Goal: Task Accomplishment & Management: Complete application form

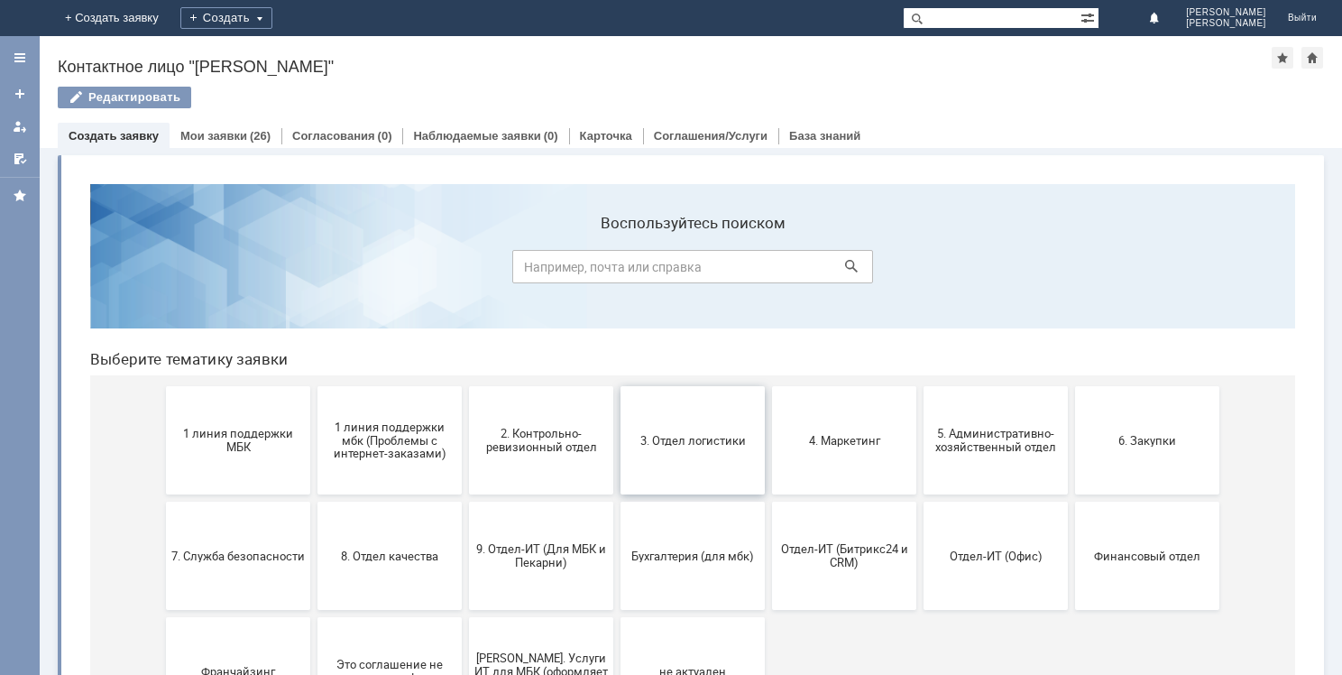
click at [703, 429] on button "3. Отдел логистики" at bounding box center [693, 440] width 144 height 108
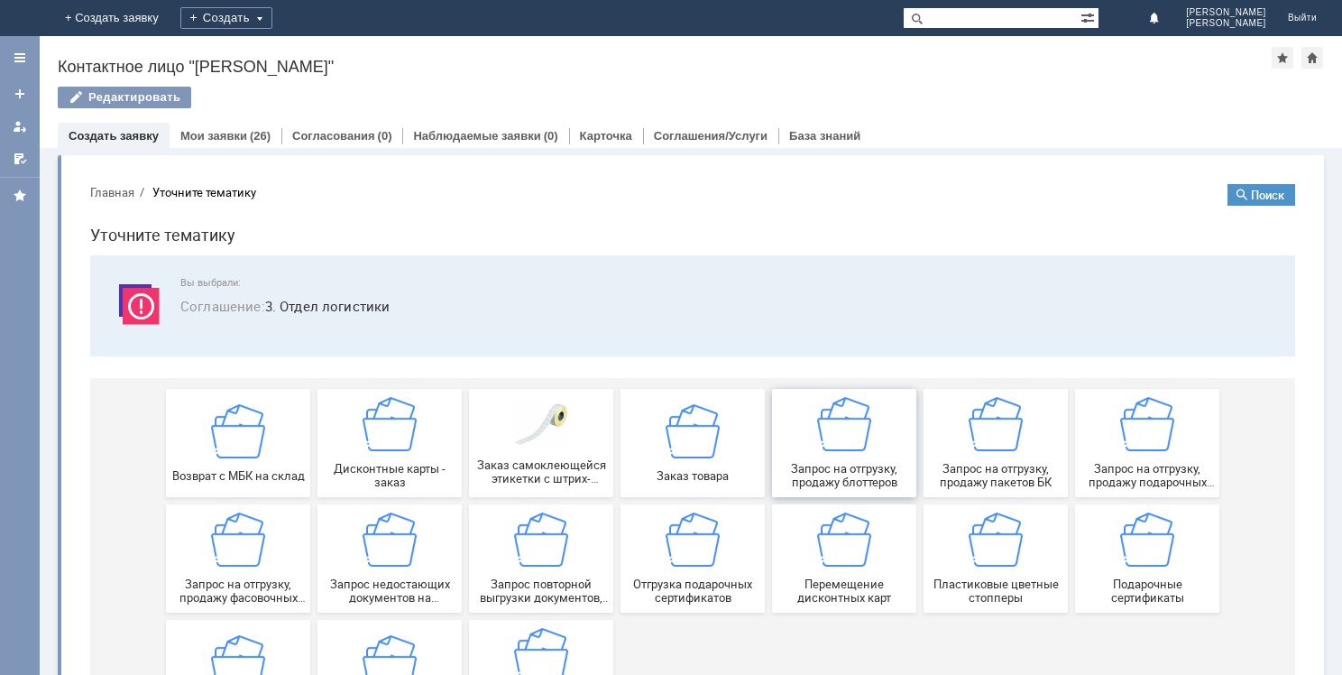
click at [851, 428] on img at bounding box center [844, 424] width 54 height 54
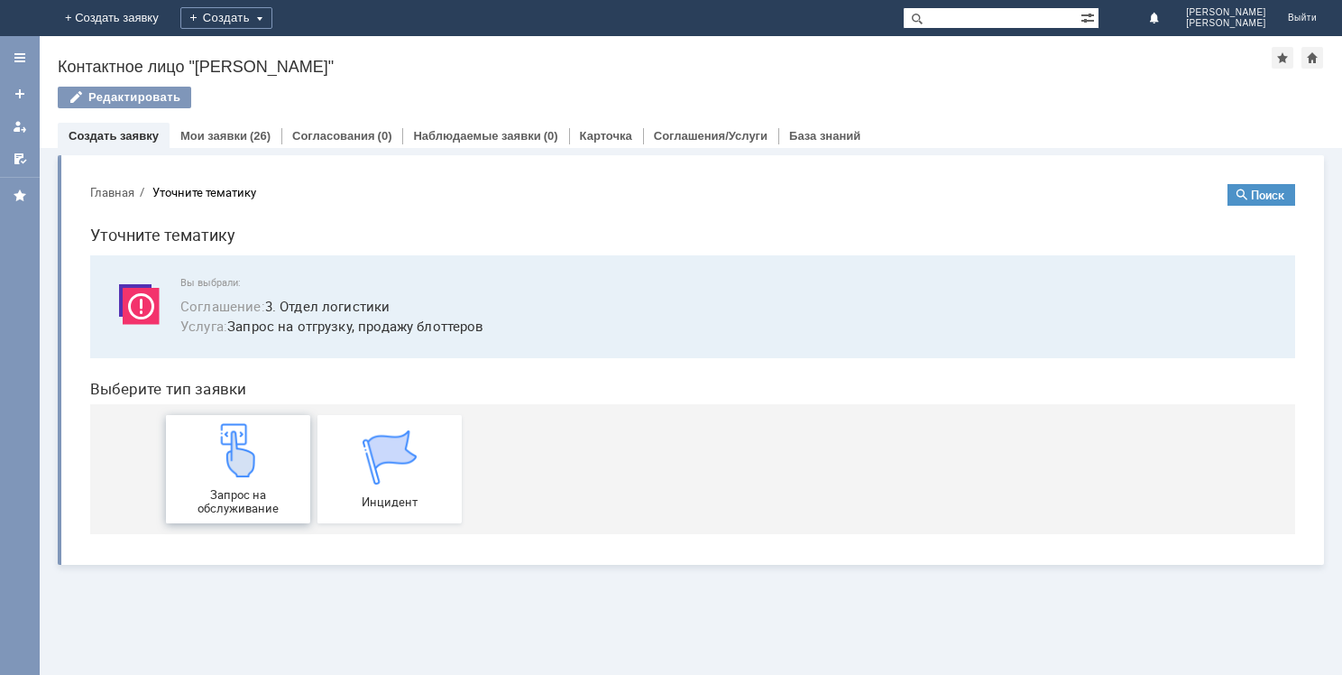
click at [241, 485] on div "Запрос на обслуживание" at bounding box center [238, 469] width 134 height 92
click at [210, 132] on link "Мои заявки" at bounding box center [213, 136] width 67 height 14
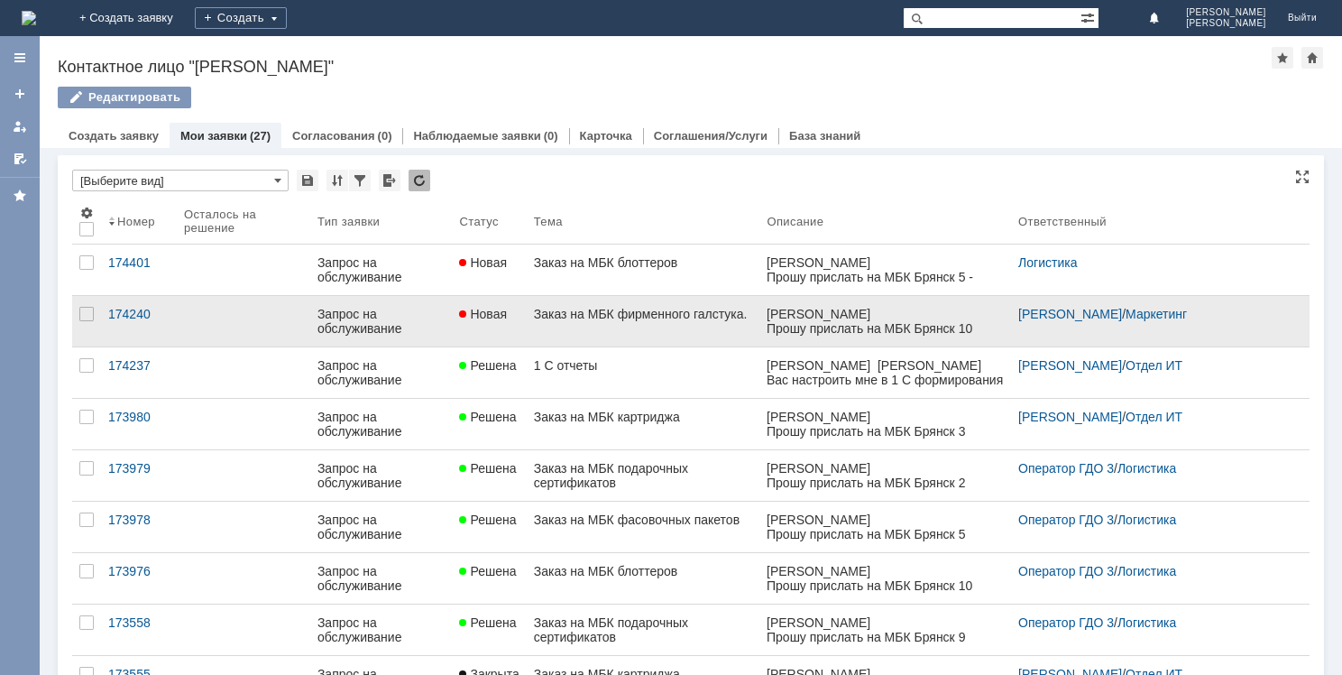
click at [638, 307] on div "Заказ на МБК фирменного галстука." at bounding box center [643, 314] width 219 height 14
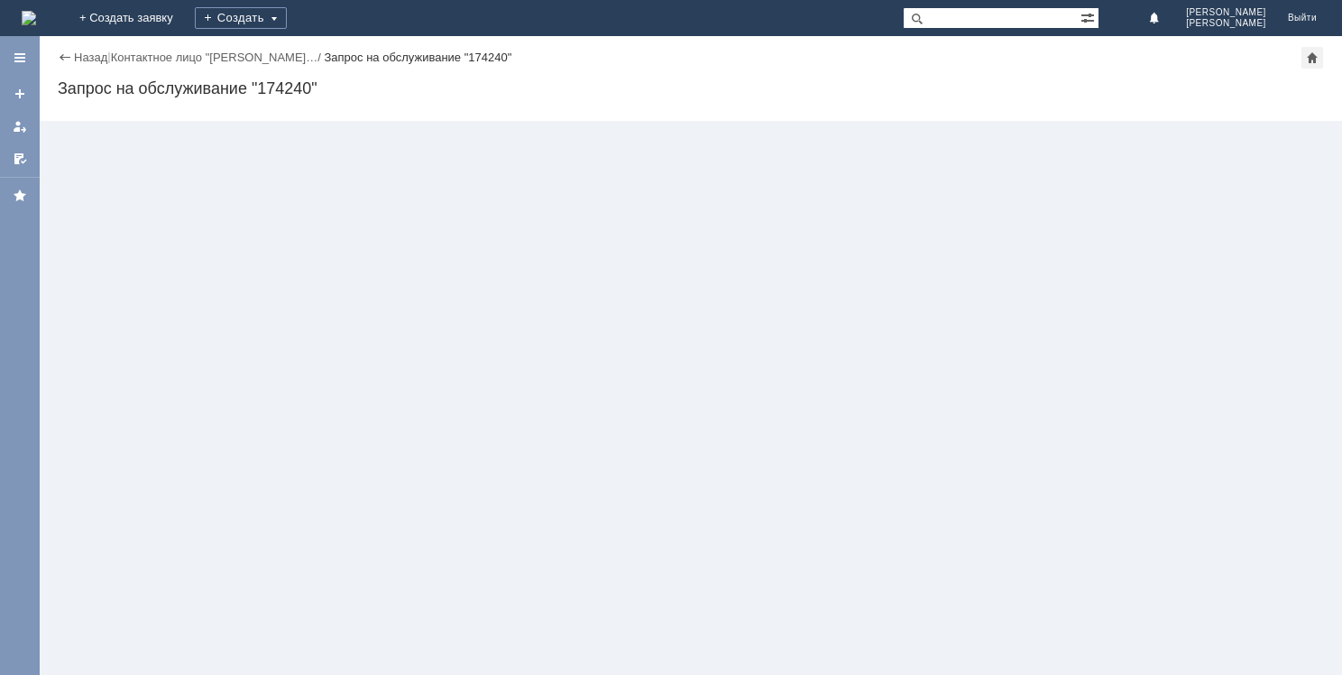
click at [638, 307] on div "Назад | Контактное лицо "Мицук Екатери… / Запрос на обслуживание "174240" Запро…" at bounding box center [691, 355] width 1303 height 639
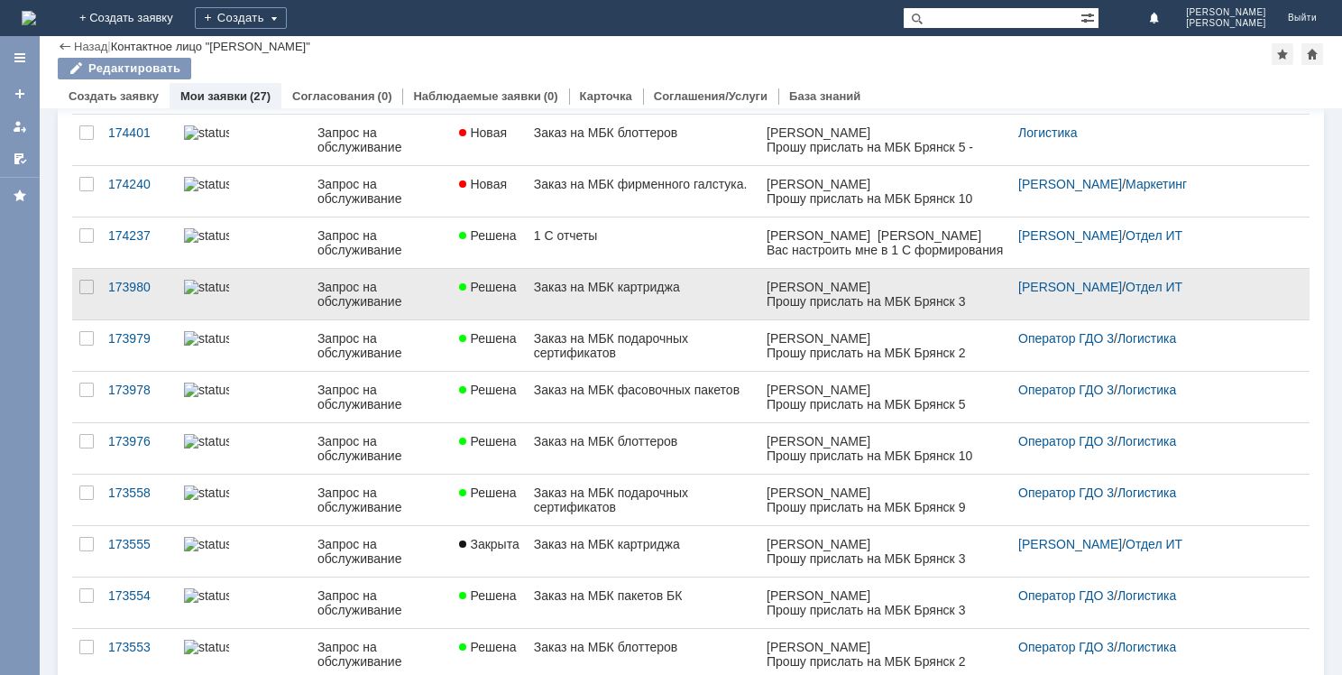
click at [610, 290] on div "Заказ на МБК картриджа" at bounding box center [643, 287] width 219 height 14
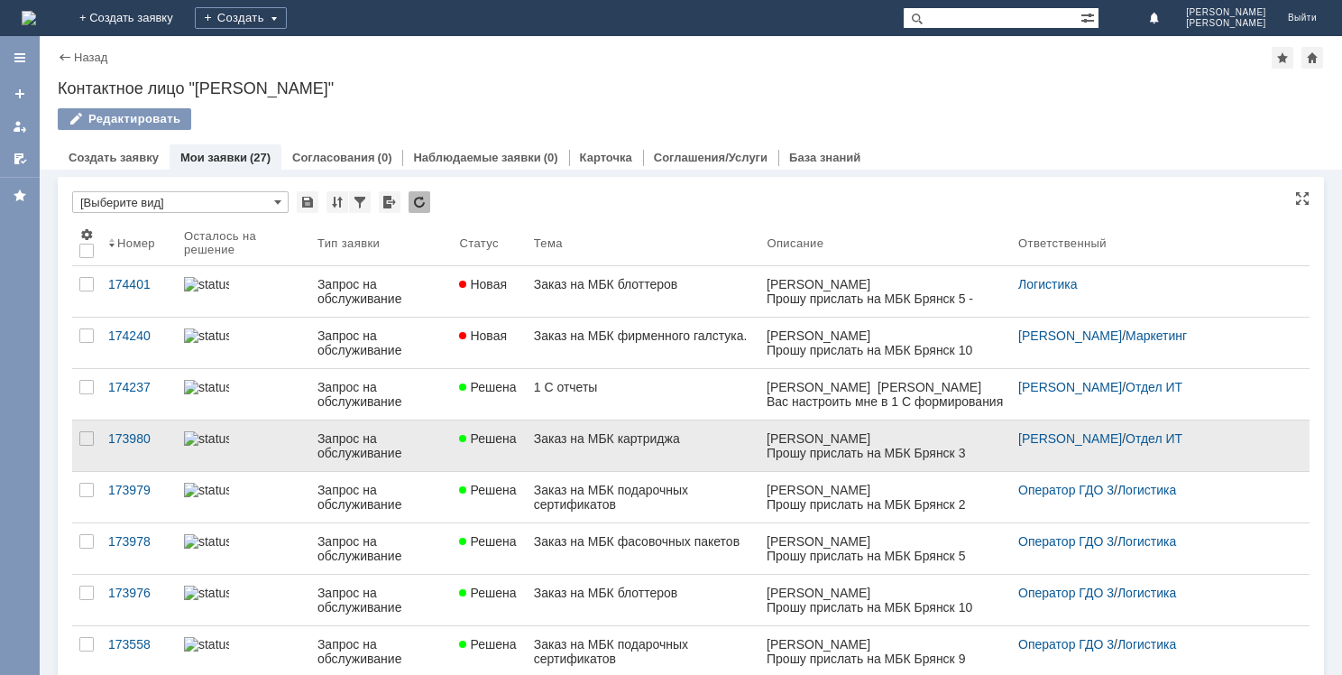
click at [659, 454] on link "Заказ на МБК картриджа" at bounding box center [644, 445] width 234 height 51
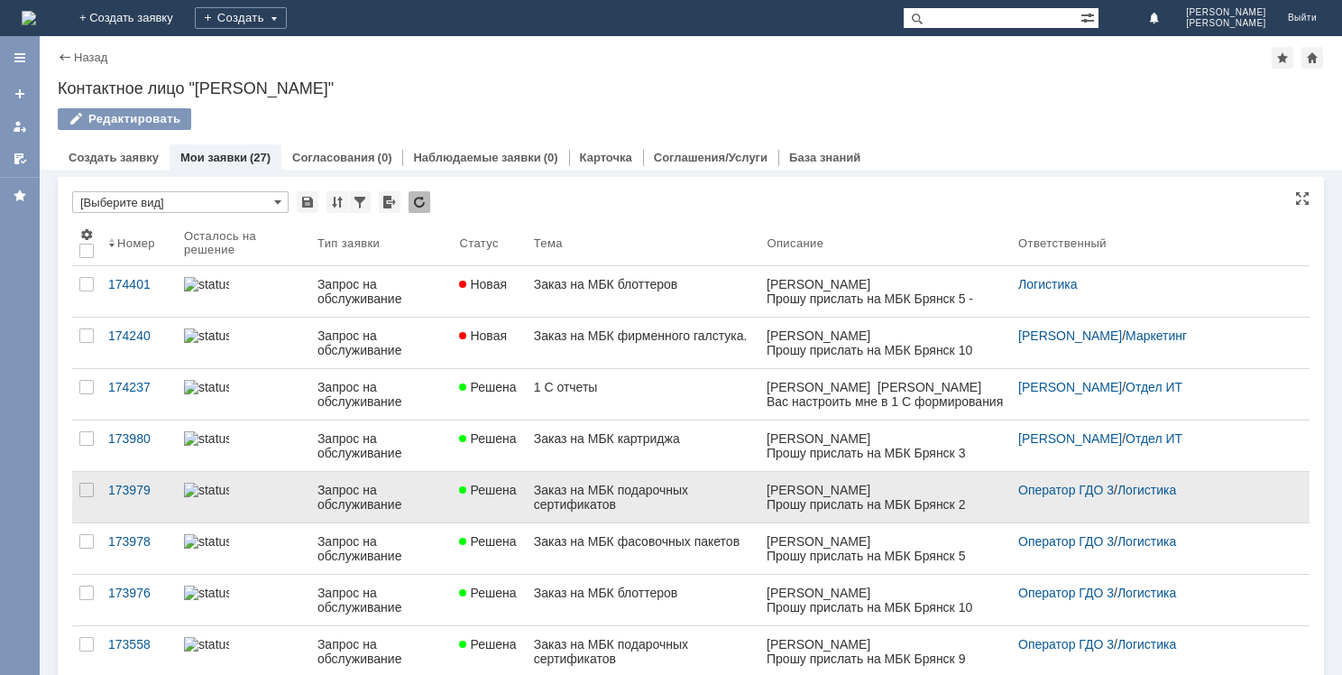
click at [577, 491] on div "Заказ на МБК подарочных сертификатов" at bounding box center [643, 497] width 219 height 29
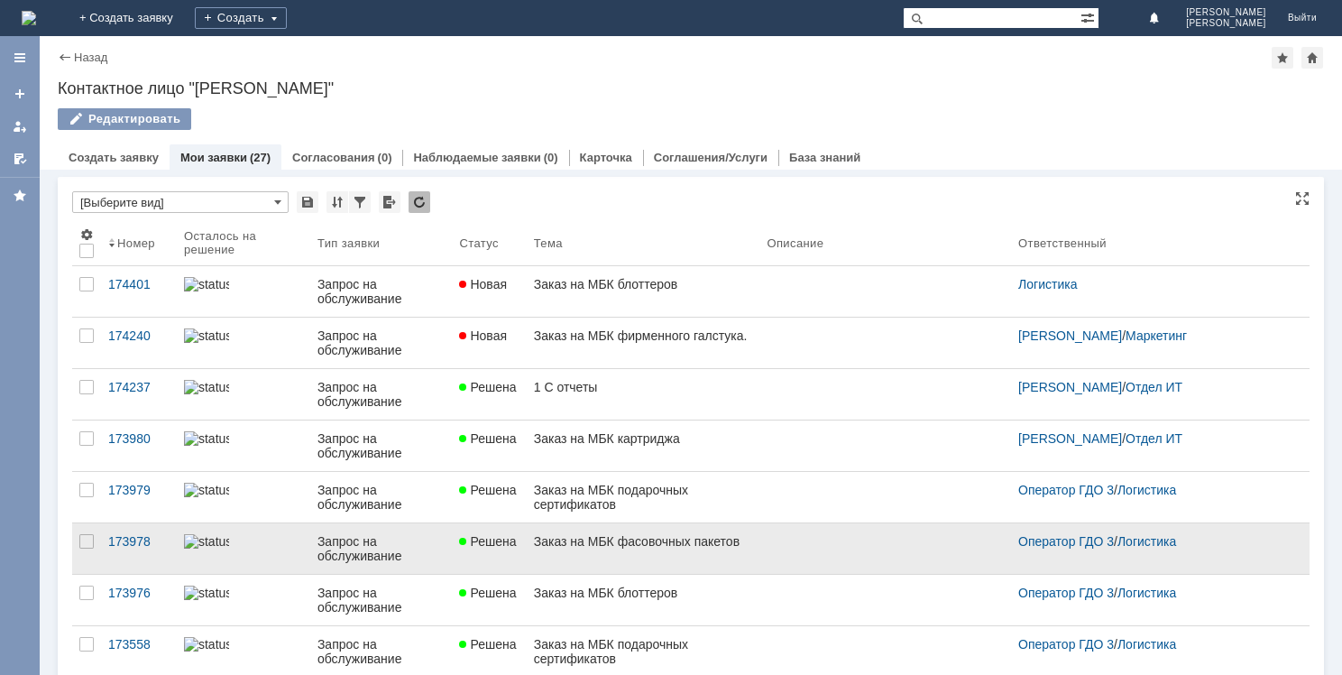
click at [622, 546] on div "Заказ на МБК фасовочных пакетов" at bounding box center [643, 541] width 219 height 14
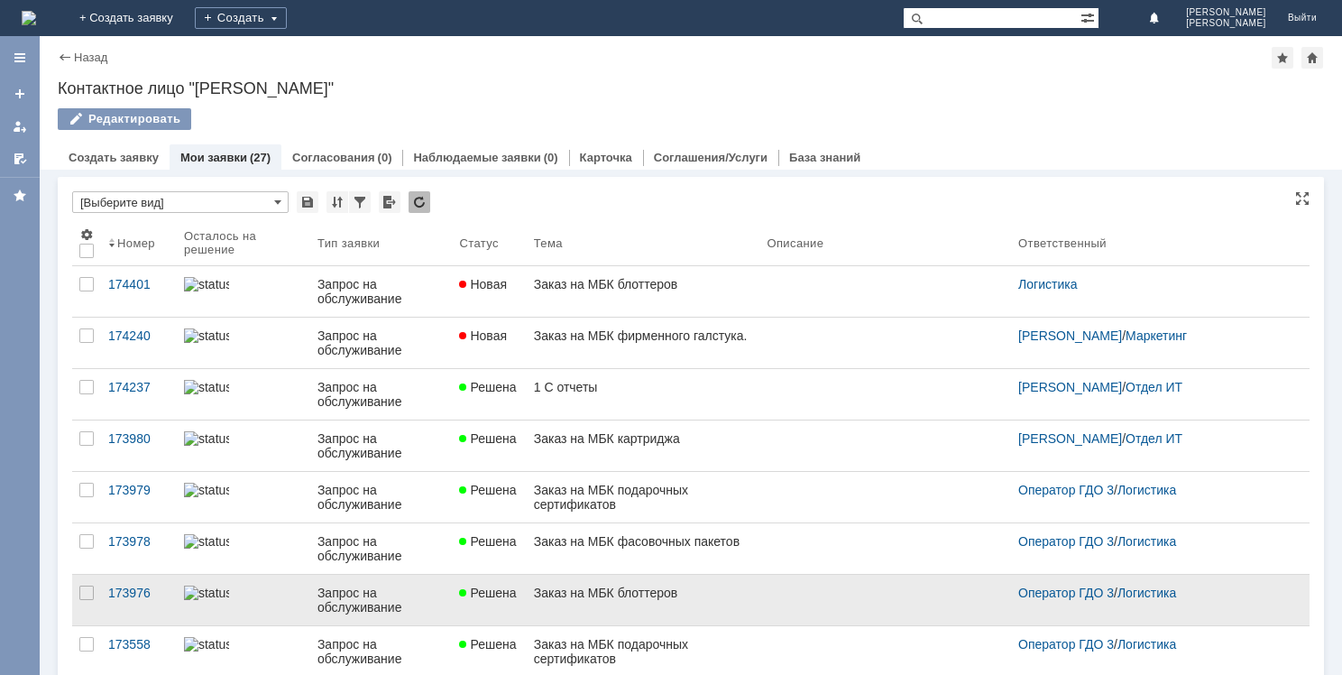
click at [597, 602] on link "Заказ на МБК блоттеров" at bounding box center [644, 600] width 234 height 51
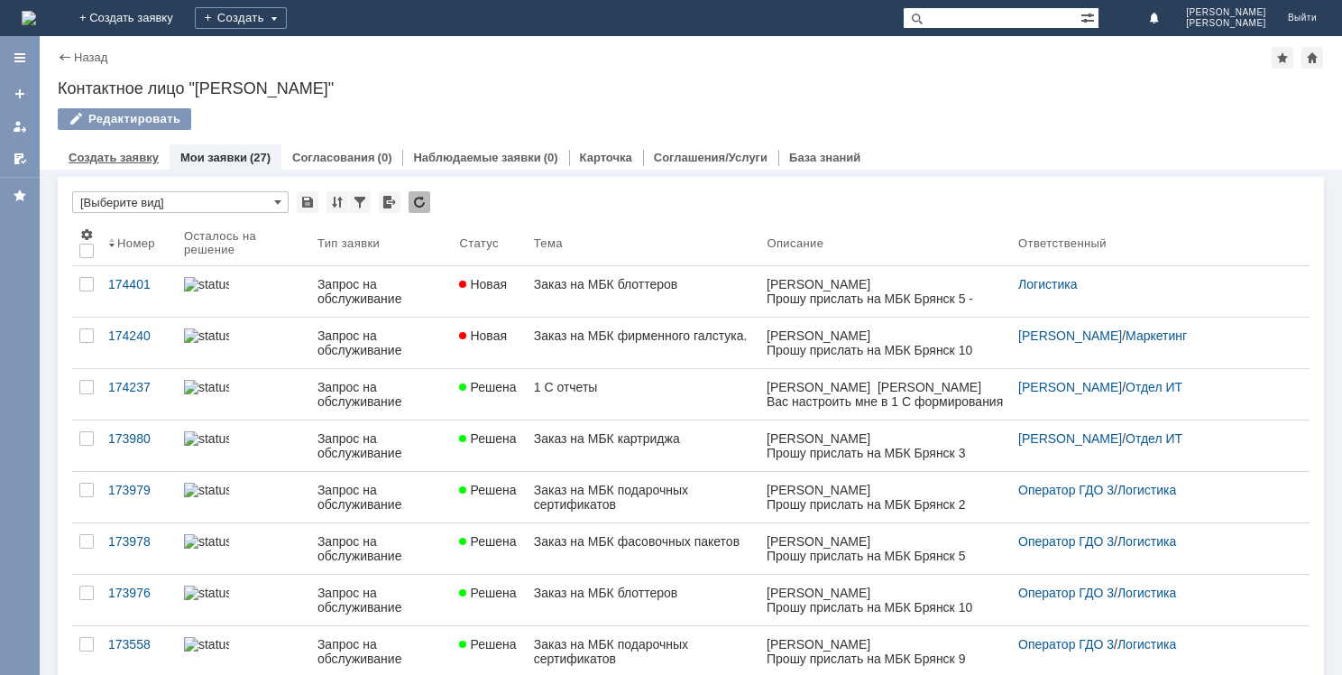
click at [127, 159] on link "Создать заявку" at bounding box center [114, 158] width 90 height 14
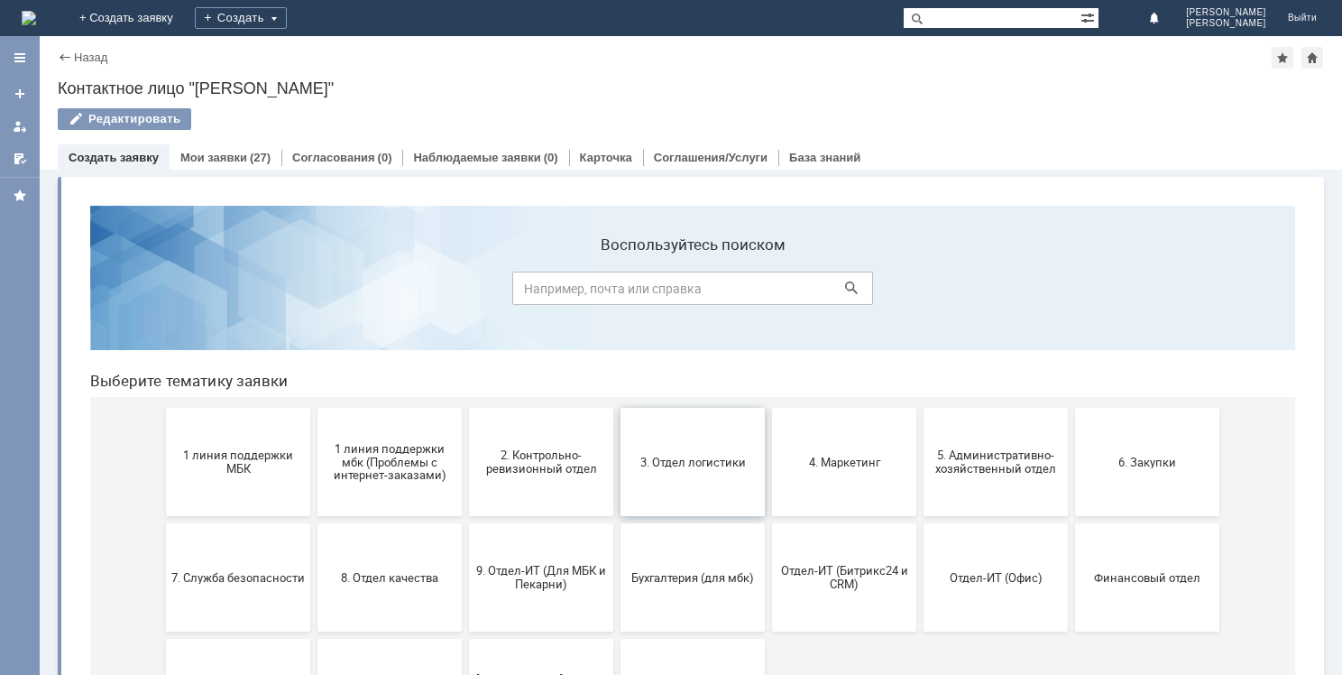
click at [712, 451] on button "3. Отдел логистики" at bounding box center [693, 462] width 144 height 108
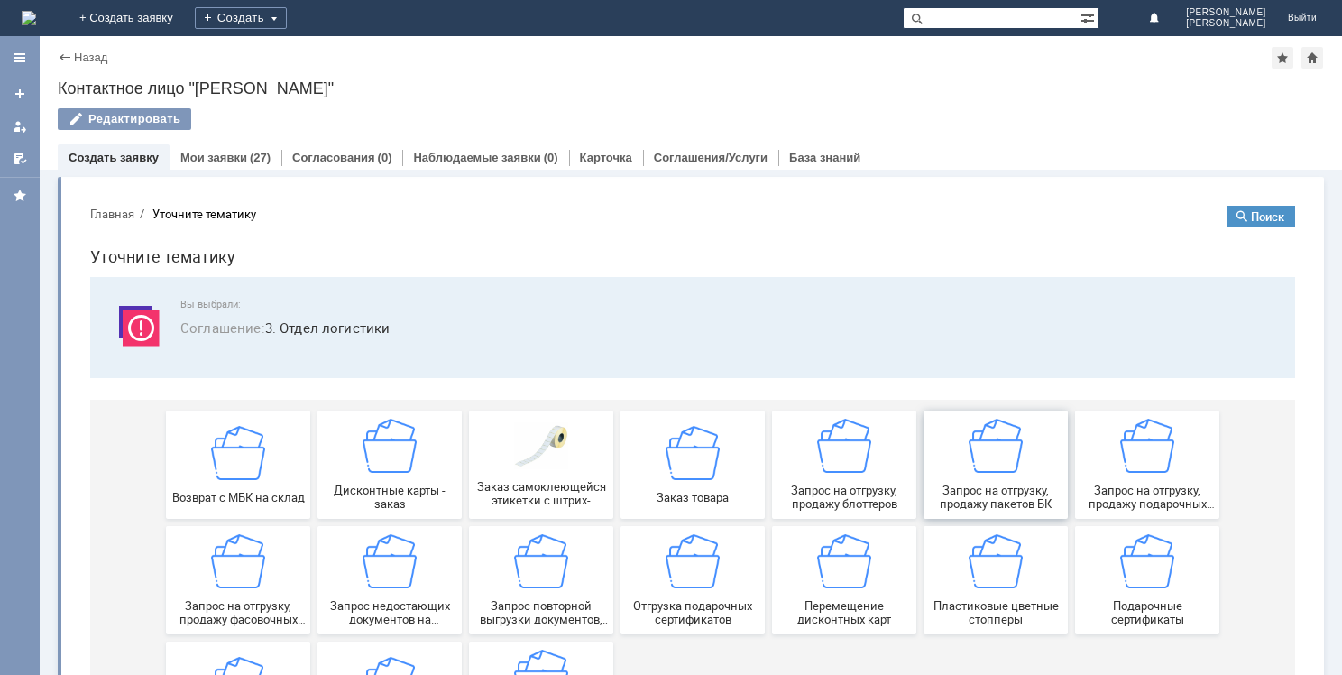
click at [1005, 453] on img at bounding box center [996, 446] width 54 height 54
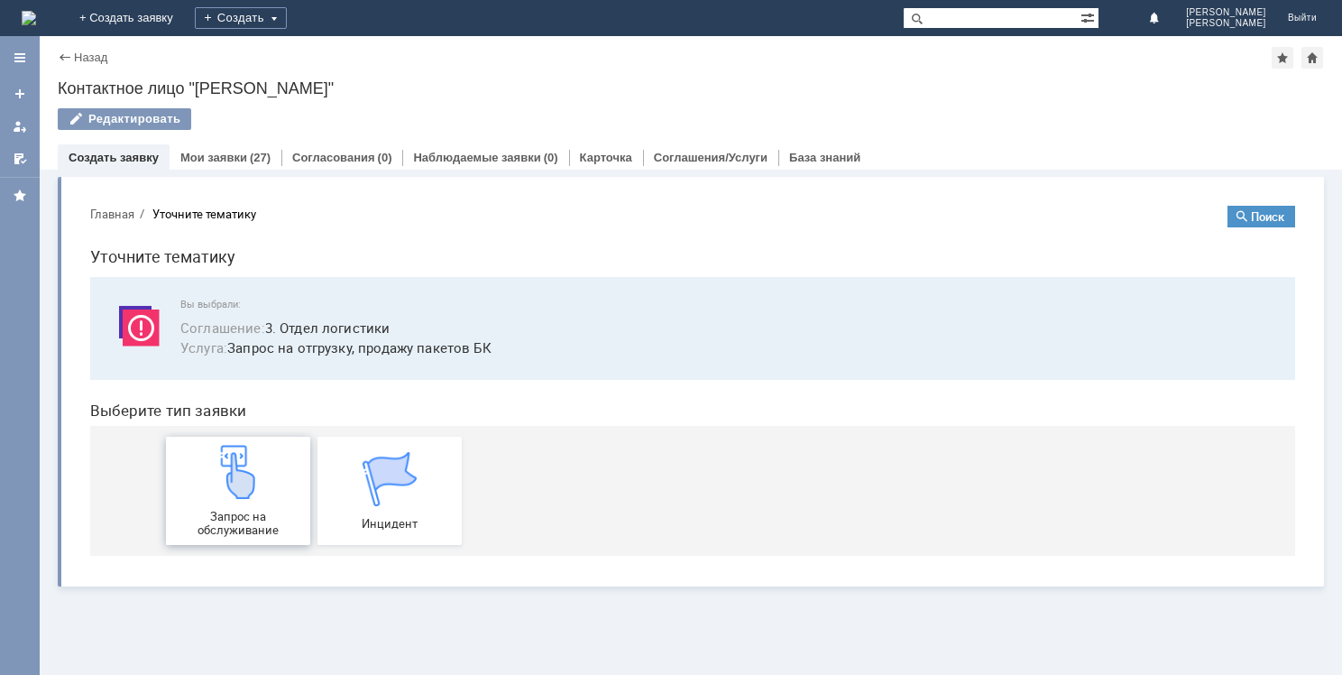
click at [264, 482] on img at bounding box center [238, 472] width 54 height 54
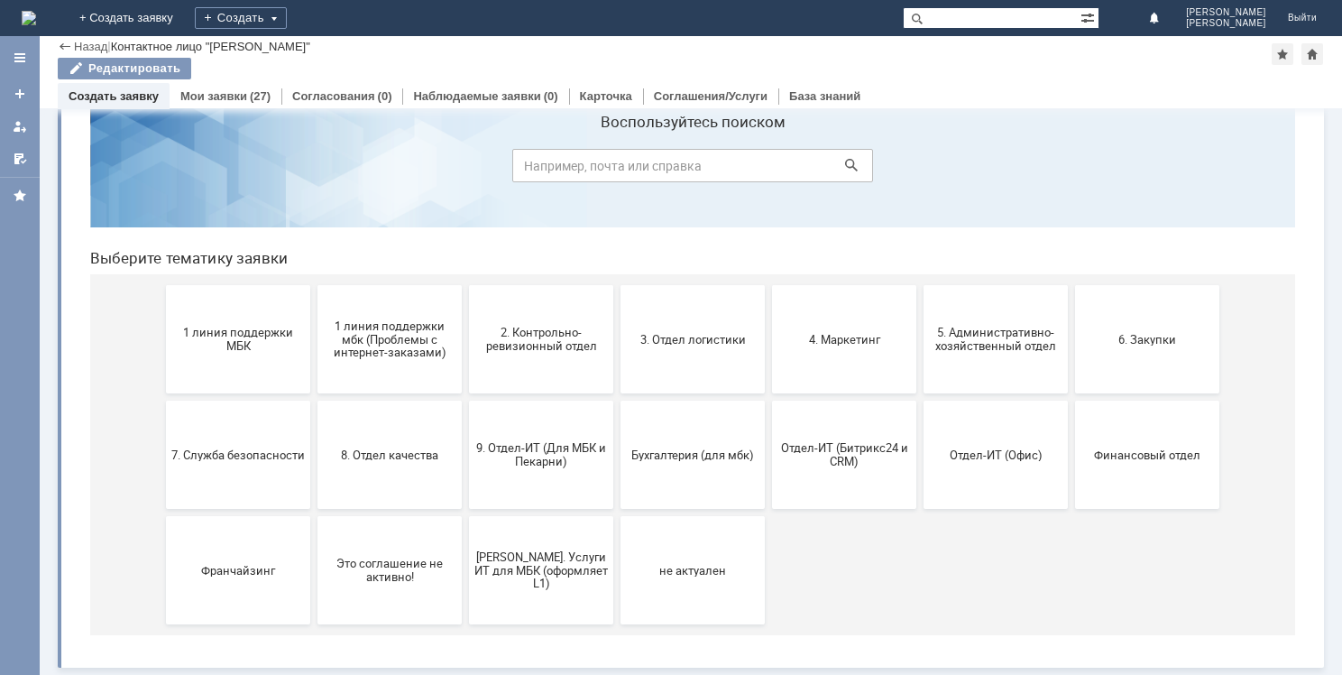
scroll to position [60, 0]
click at [1142, 456] on span "Финансовый отдел" at bounding box center [1148, 456] width 134 height 14
click at [667, 447] on button "Бухгалтерия (для мбк)" at bounding box center [693, 456] width 144 height 108
click at [695, 471] on button "Бухгалтерия (для мбк)" at bounding box center [693, 456] width 144 height 108
click at [681, 328] on button "3. Отдел логистики" at bounding box center [693, 341] width 144 height 108
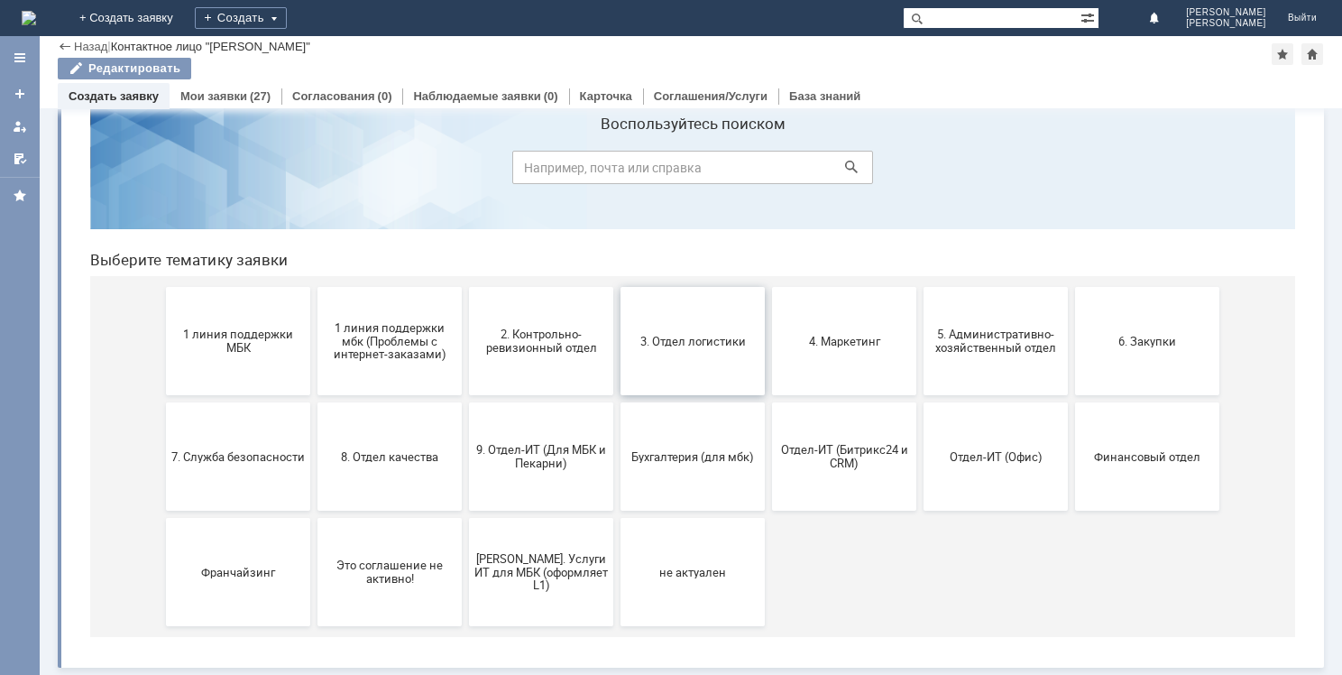
click at [671, 335] on span "3. Отдел логистики" at bounding box center [693, 341] width 134 height 14
click at [853, 332] on button "4. Маркетинг" at bounding box center [844, 341] width 144 height 108
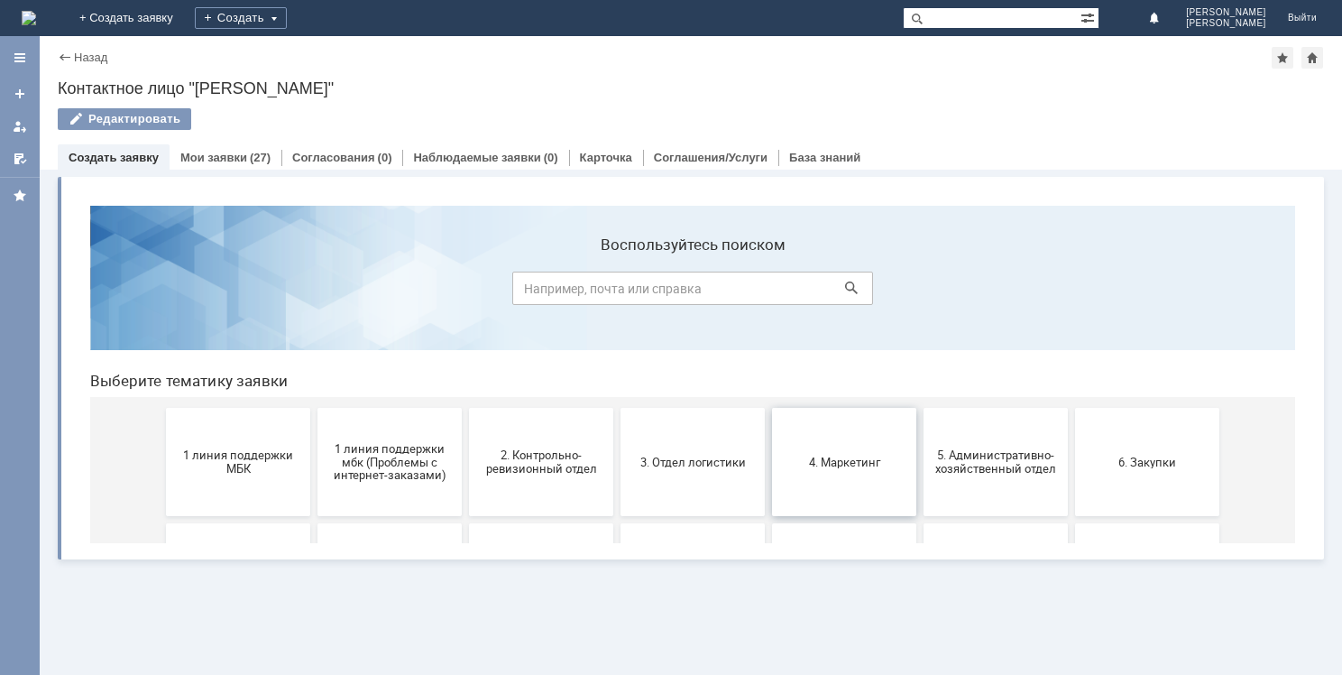
scroll to position [0, 0]
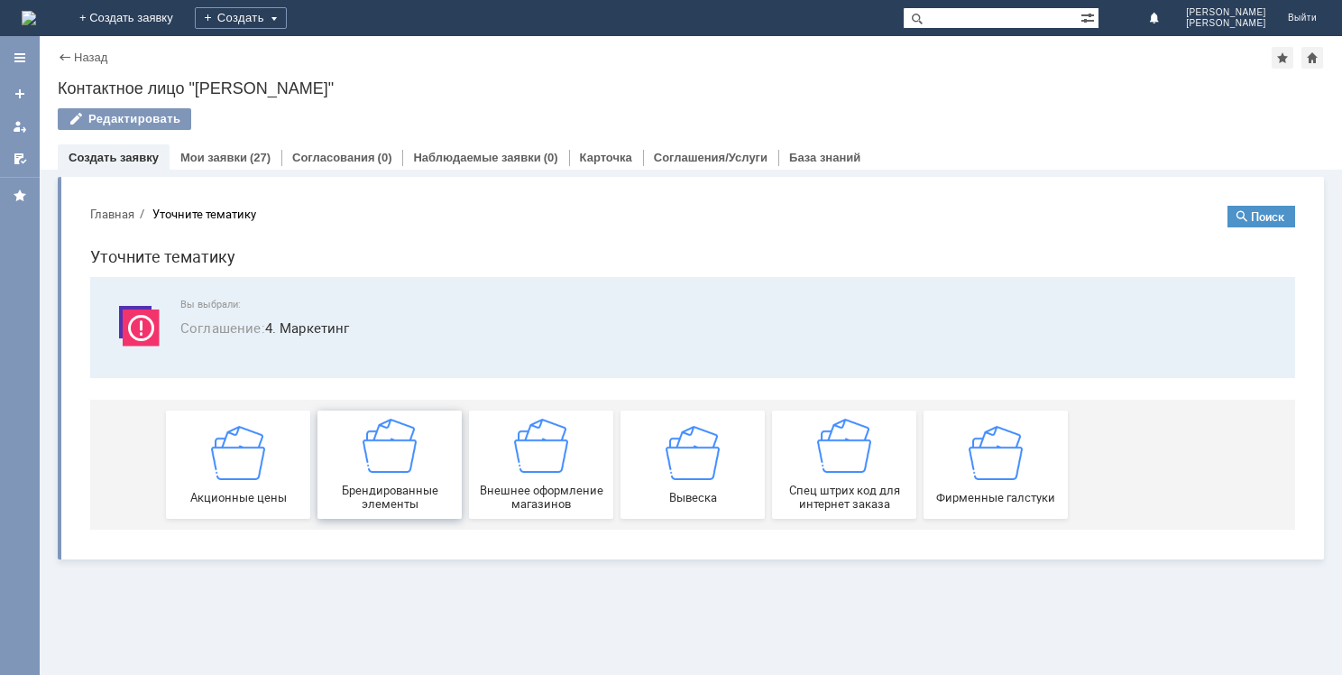
click at [361, 441] on div "Брендированные элементы" at bounding box center [390, 465] width 134 height 92
click at [253, 443] on img at bounding box center [238, 452] width 54 height 54
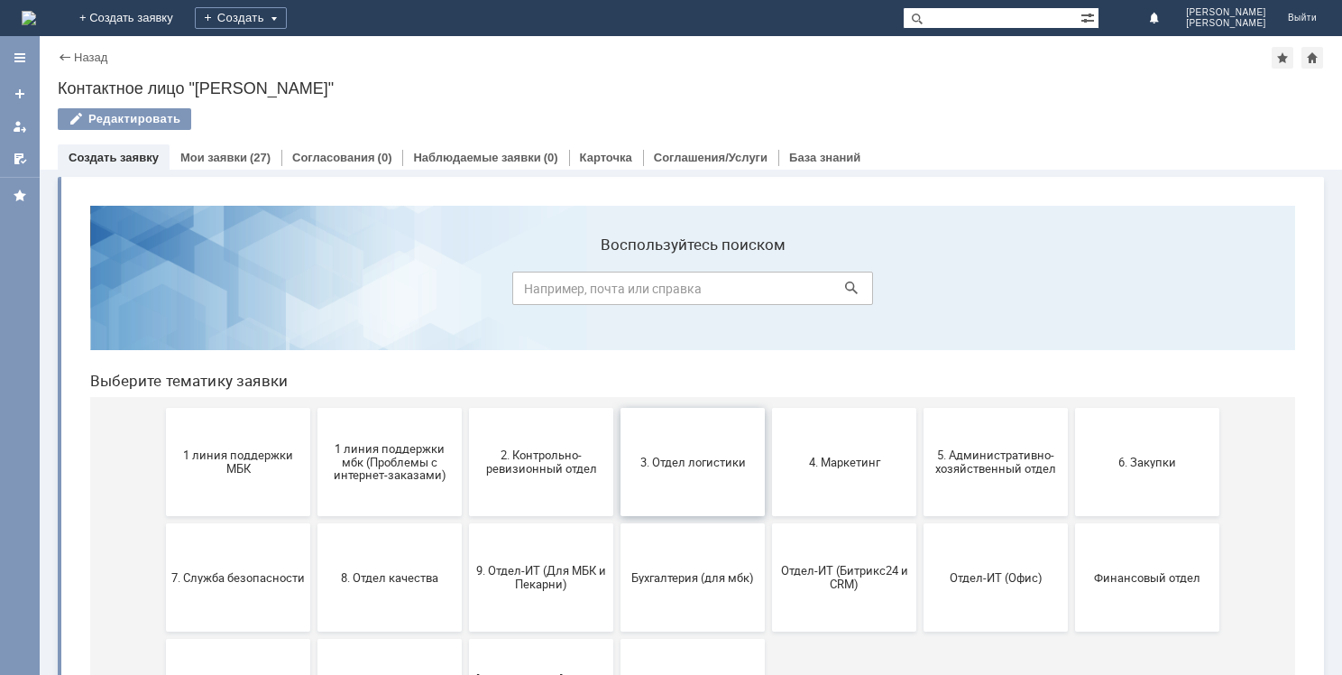
click at [660, 459] on span "3. Отдел логистики" at bounding box center [693, 462] width 134 height 14
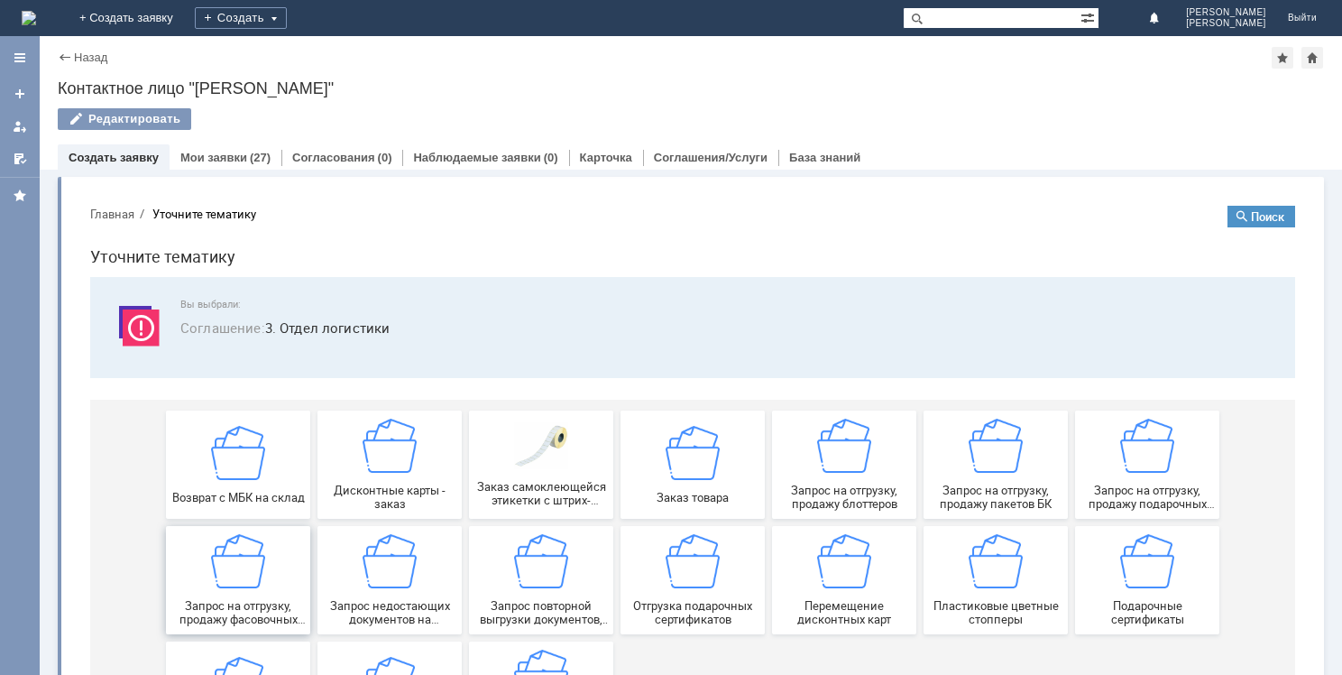
click at [245, 583] on img at bounding box center [238, 561] width 54 height 54
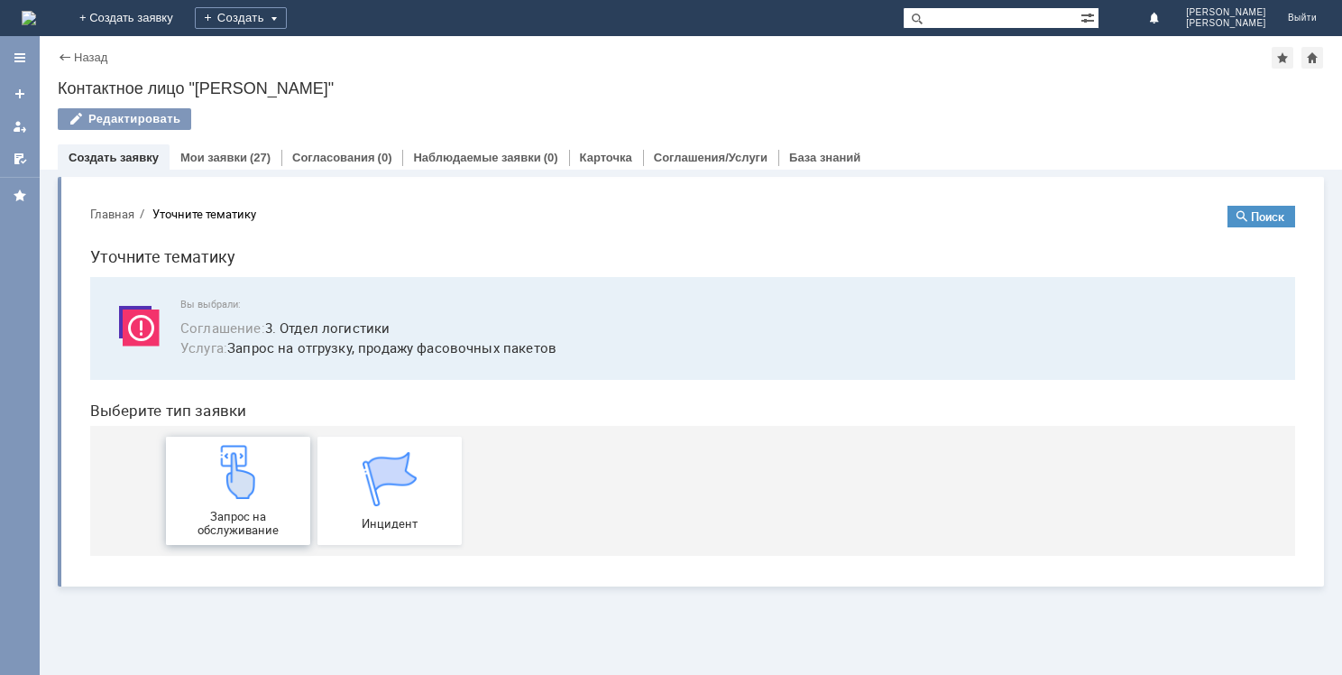
click at [266, 491] on div "Запрос на обслуживание" at bounding box center [238, 491] width 134 height 92
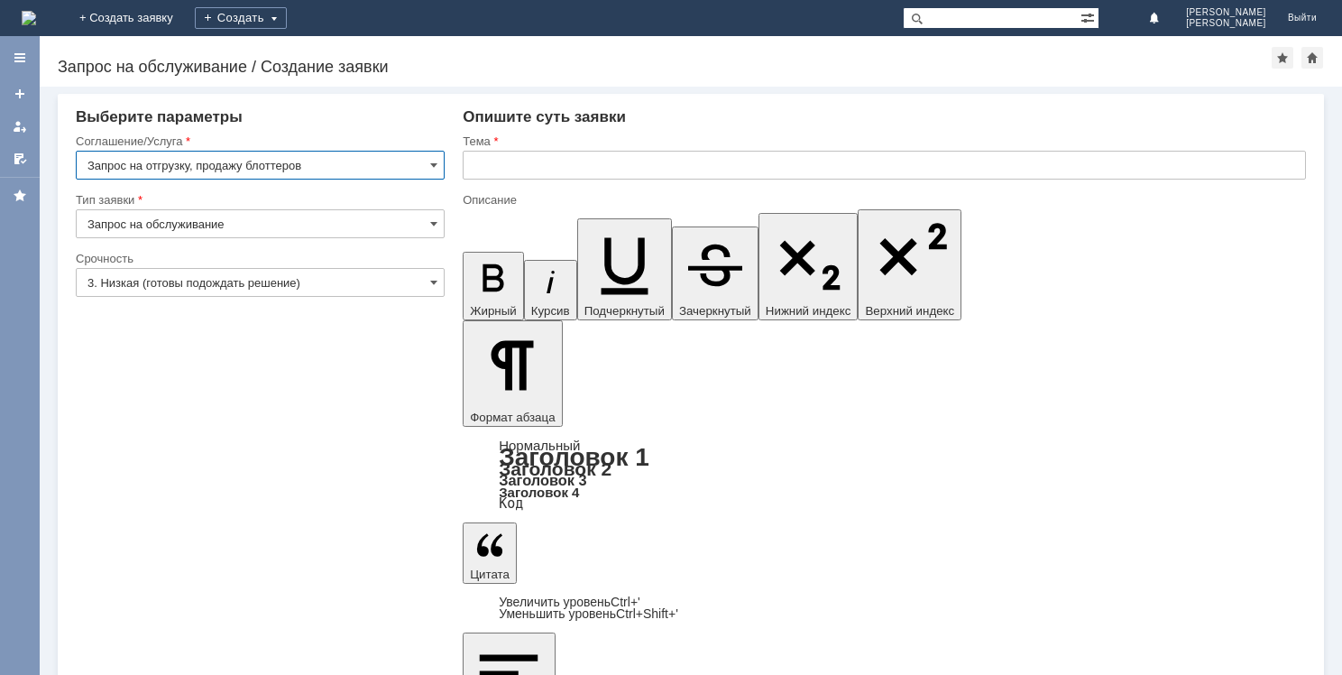
click at [221, 284] on input "3. Низкая (готовы подождать решение)" at bounding box center [260, 282] width 369 height 29
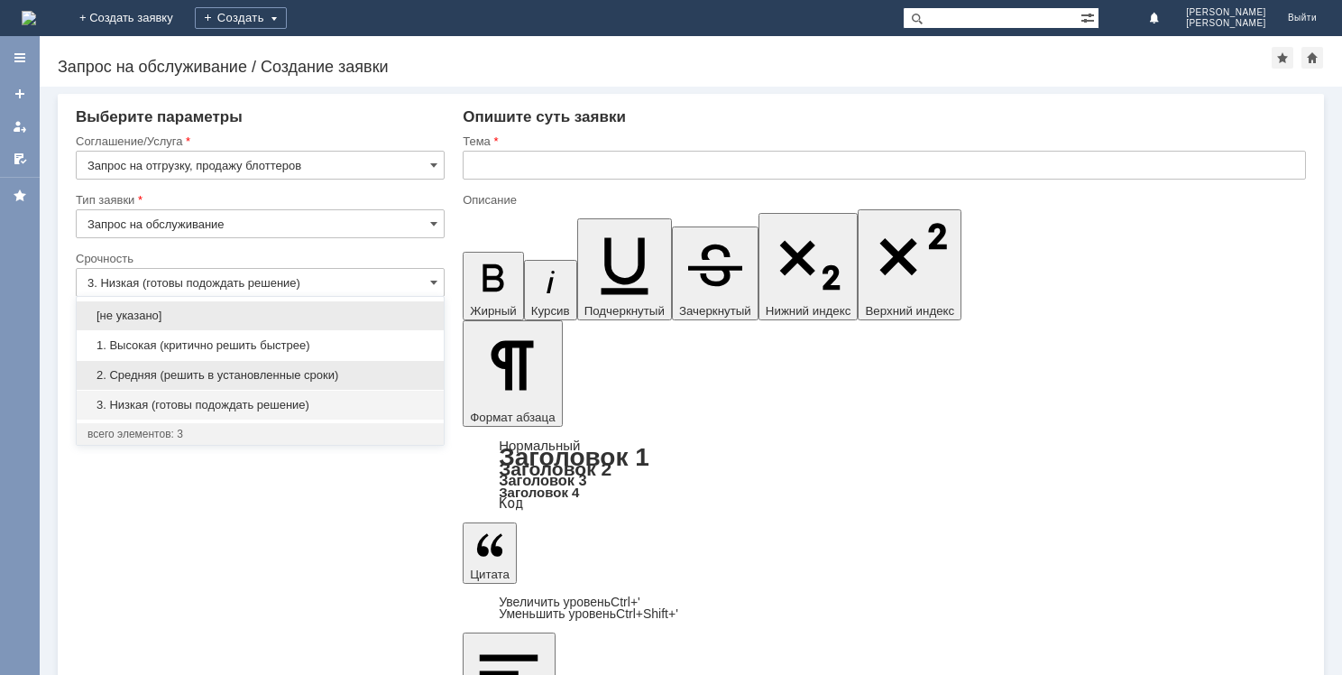
click at [216, 370] on span "2. Средняя (решить в установленные сроки)" at bounding box center [260, 375] width 345 height 14
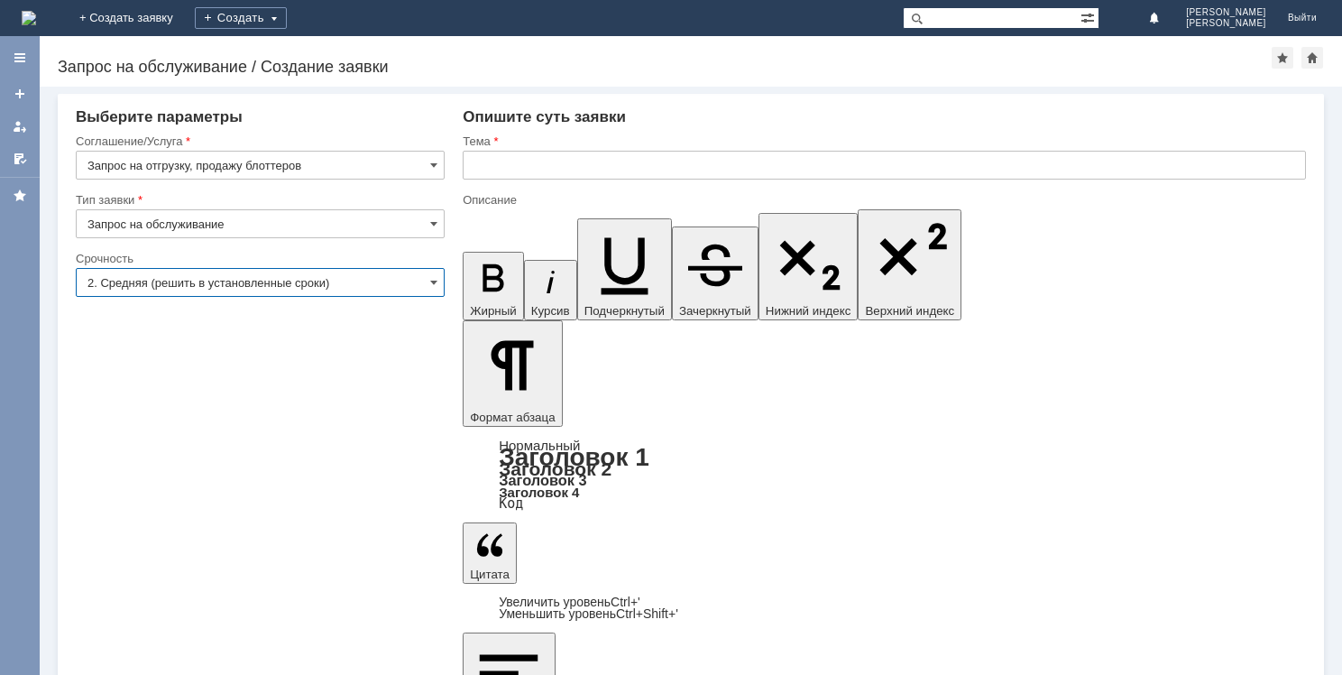
type input "2. Средняя (решить в установленные сроки)"
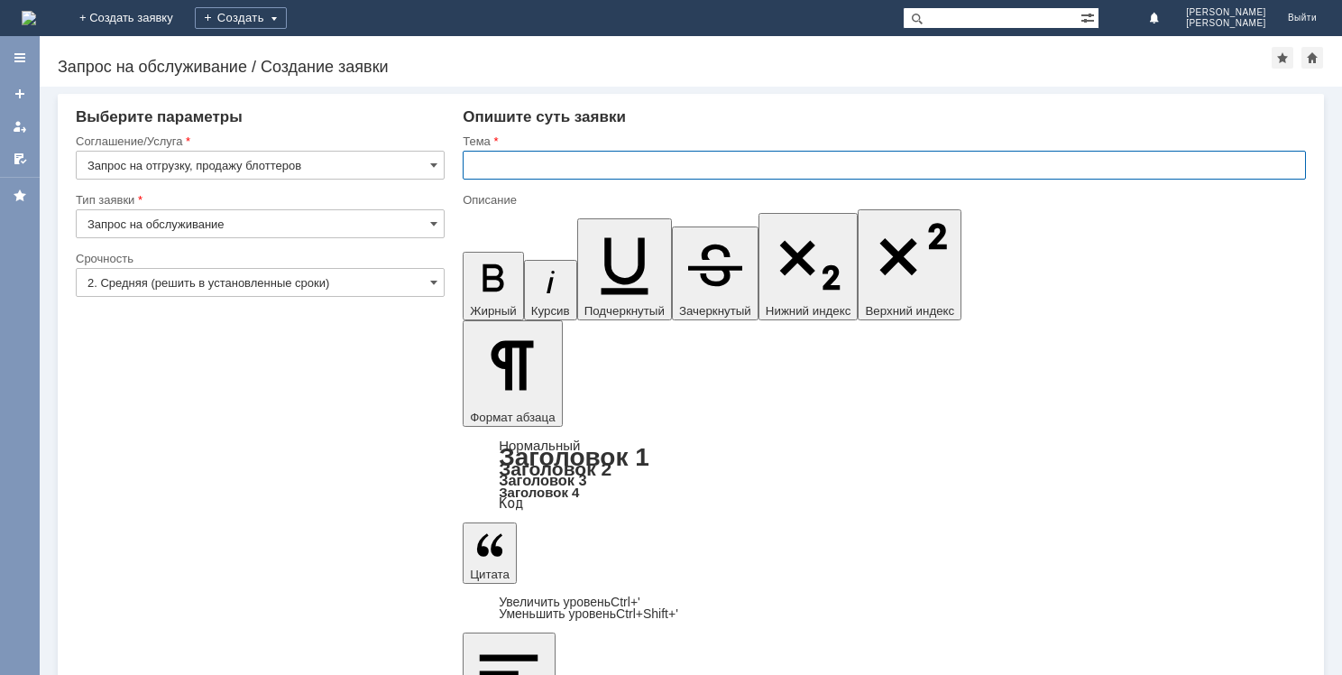
click at [505, 167] on input "text" at bounding box center [884, 165] width 843 height 29
type input "Заказ на МБК блоттеров"
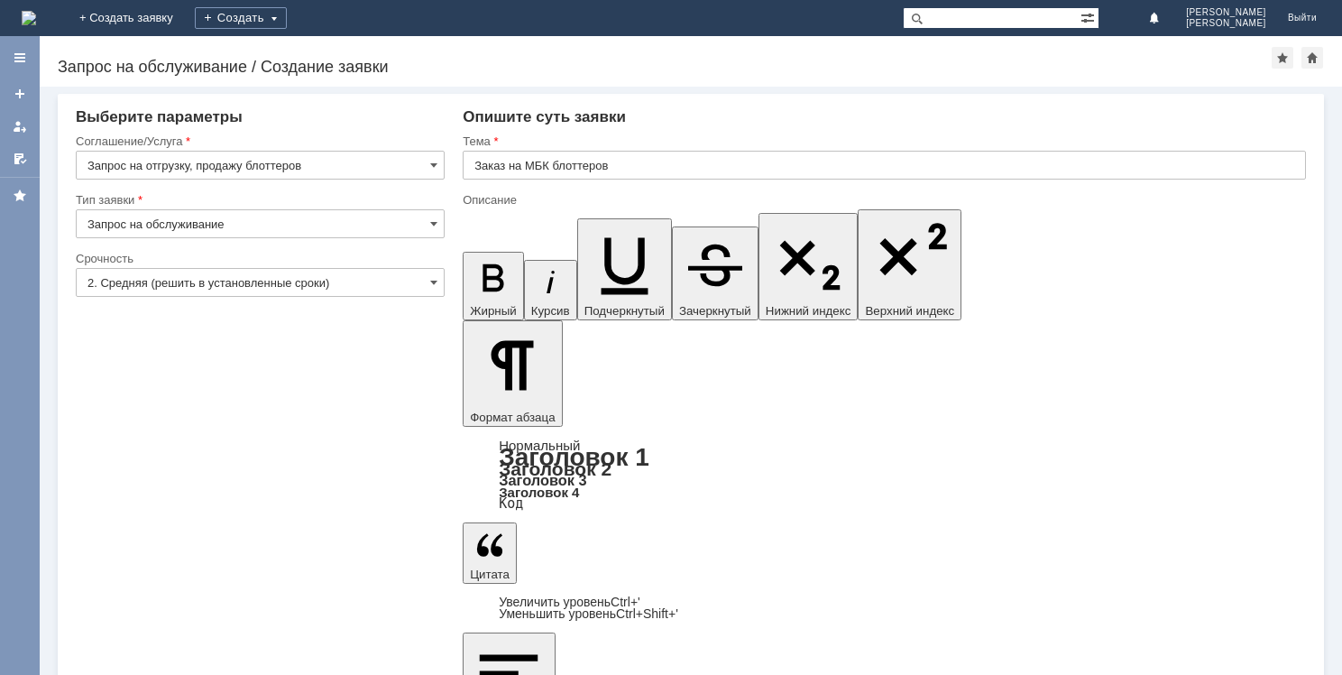
click at [174, 279] on input "3. Низкая (готовы подождать решение)" at bounding box center [260, 282] width 369 height 29
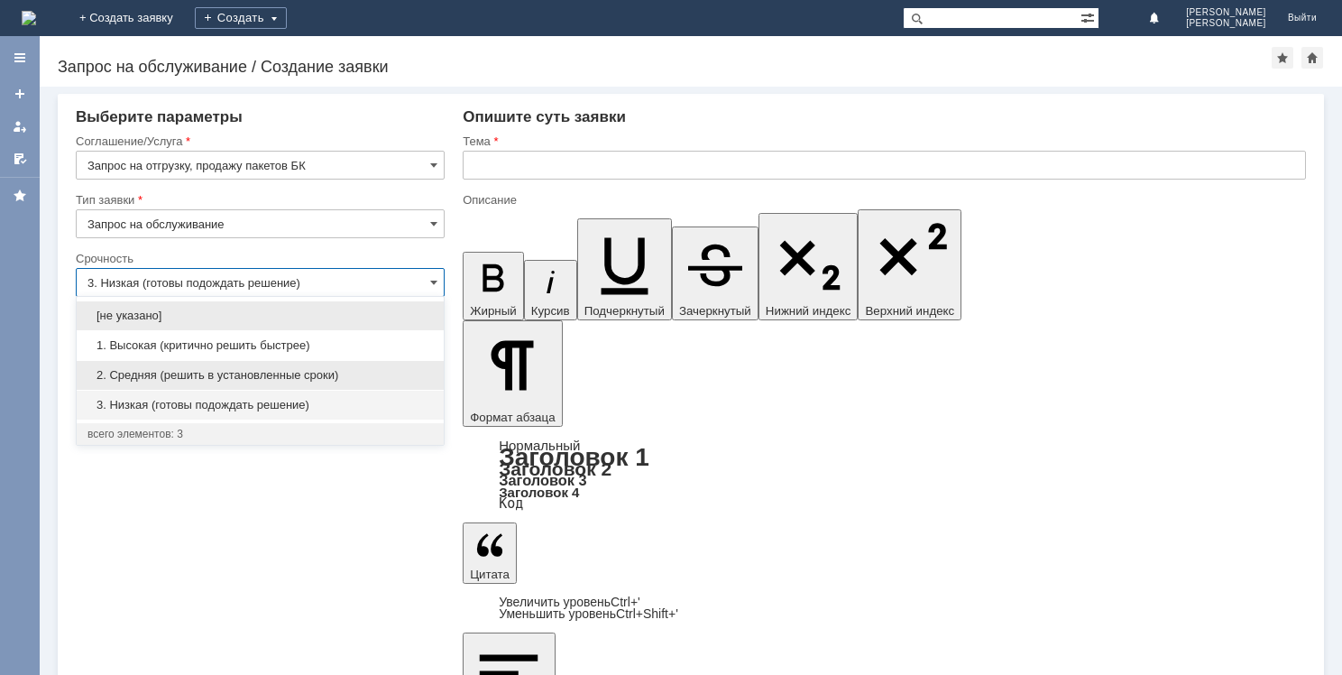
click at [199, 364] on div "2. Средняя (решить в установленные сроки)" at bounding box center [260, 375] width 367 height 29
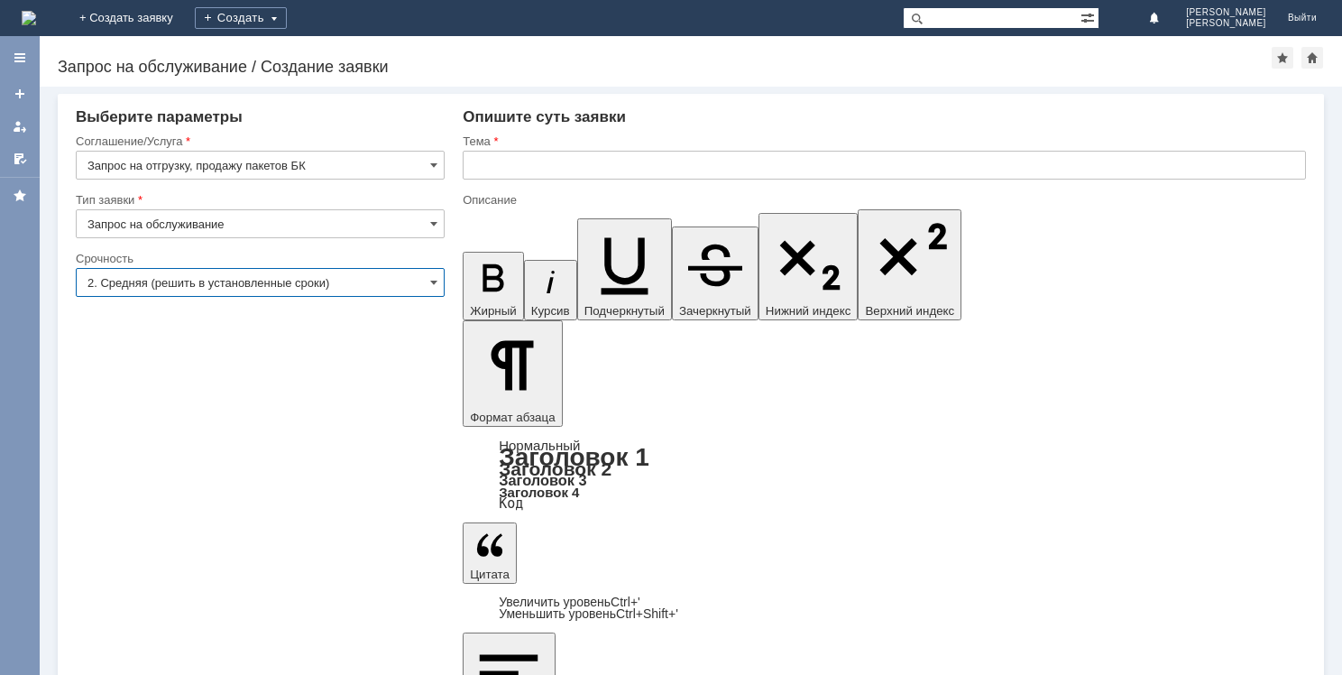
type input "2. Средняя (решить в установленные сроки)"
click at [548, 161] on input "text" at bounding box center [884, 165] width 843 height 29
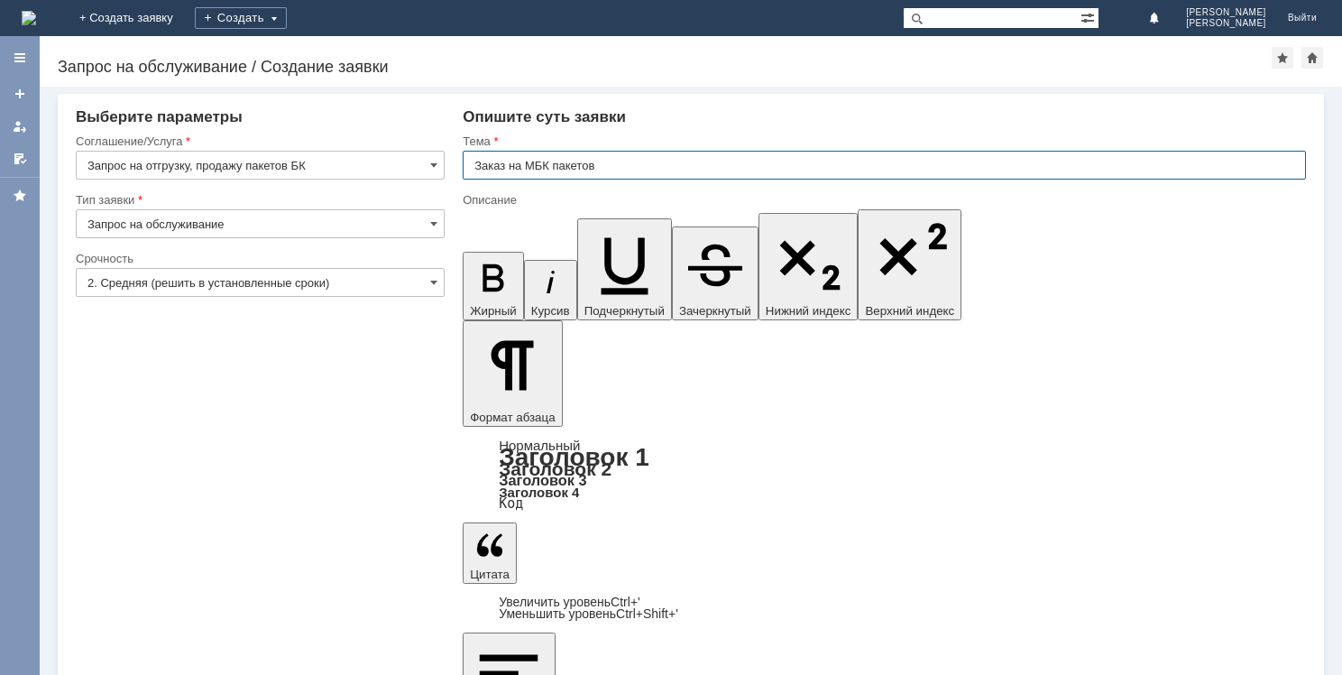
type input "Заказ на МБК пакетов"
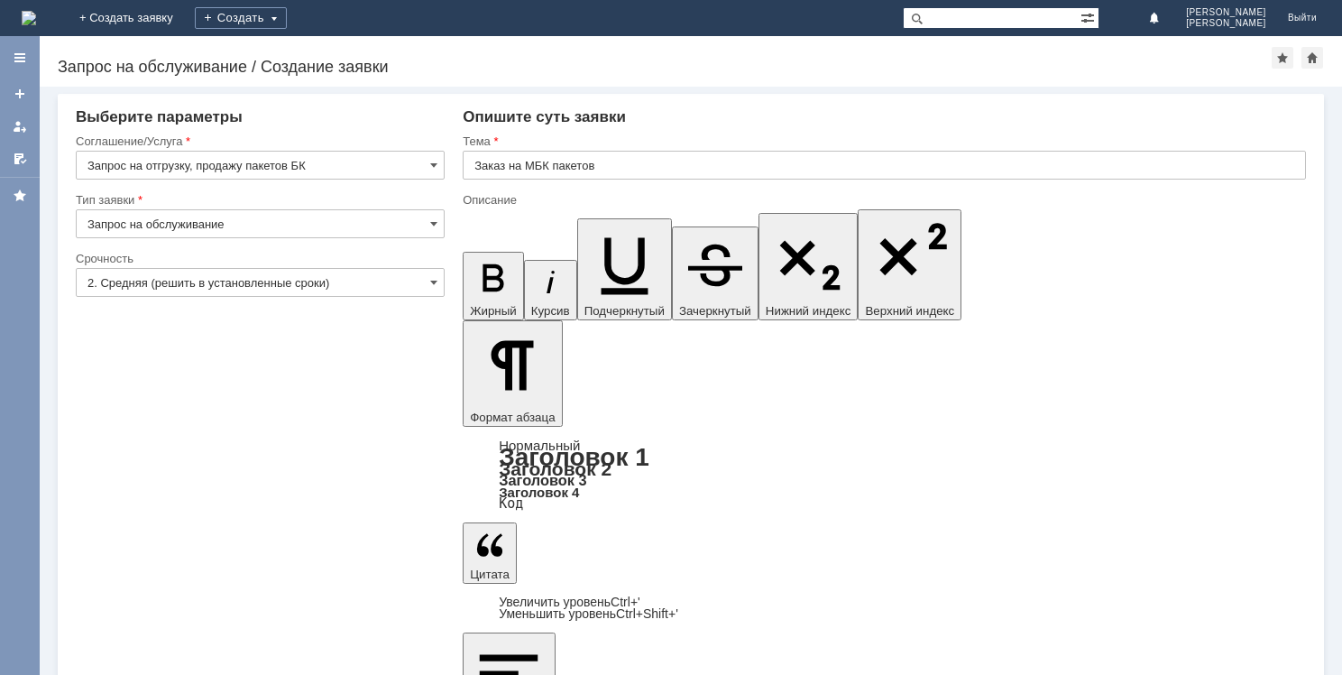
drag, startPoint x: 482, startPoint y: 5255, endPoint x: 846, endPoint y: 5255, distance: 364.4
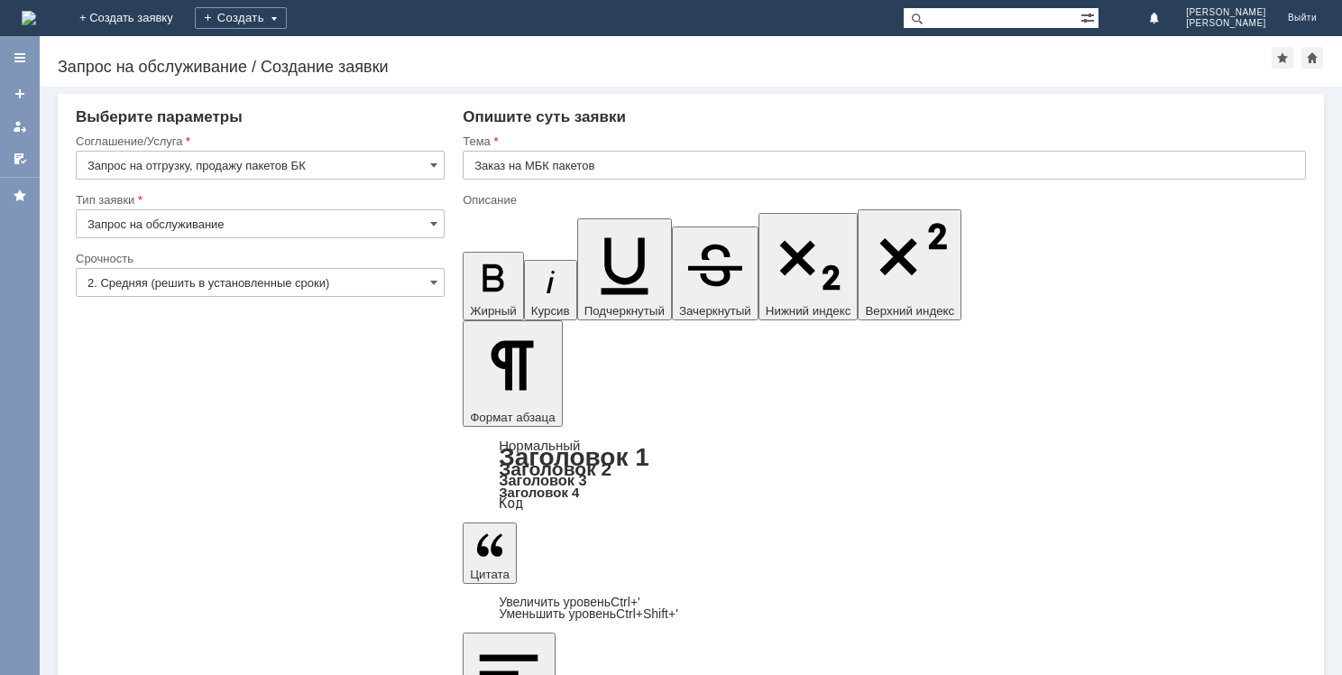
copy div "Прошу прислать на МБК Брянск 10 пакеты майка БК большие"
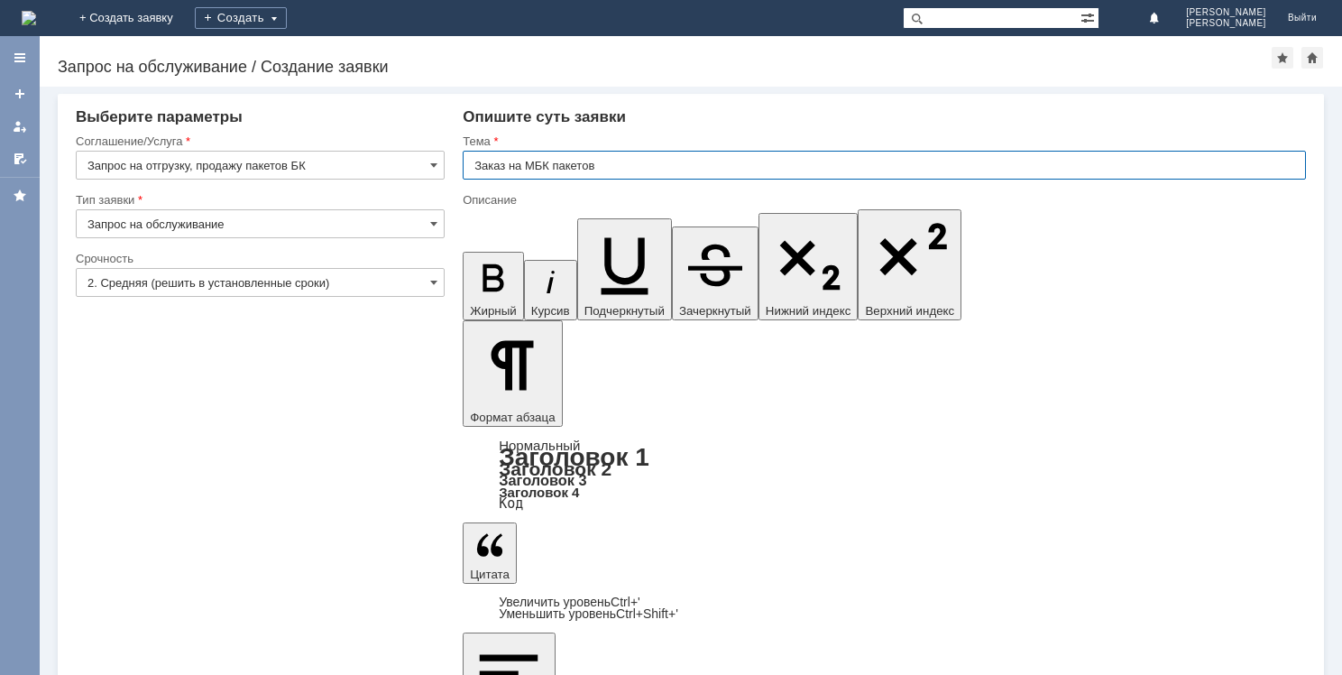
click at [659, 167] on input "Заказ на МБК пакетов" at bounding box center [884, 165] width 843 height 29
click at [677, 177] on input "Заказ на МБК пакетов" at bounding box center [884, 165] width 843 height 29
type input "Заказ на МБК пакетов БК"
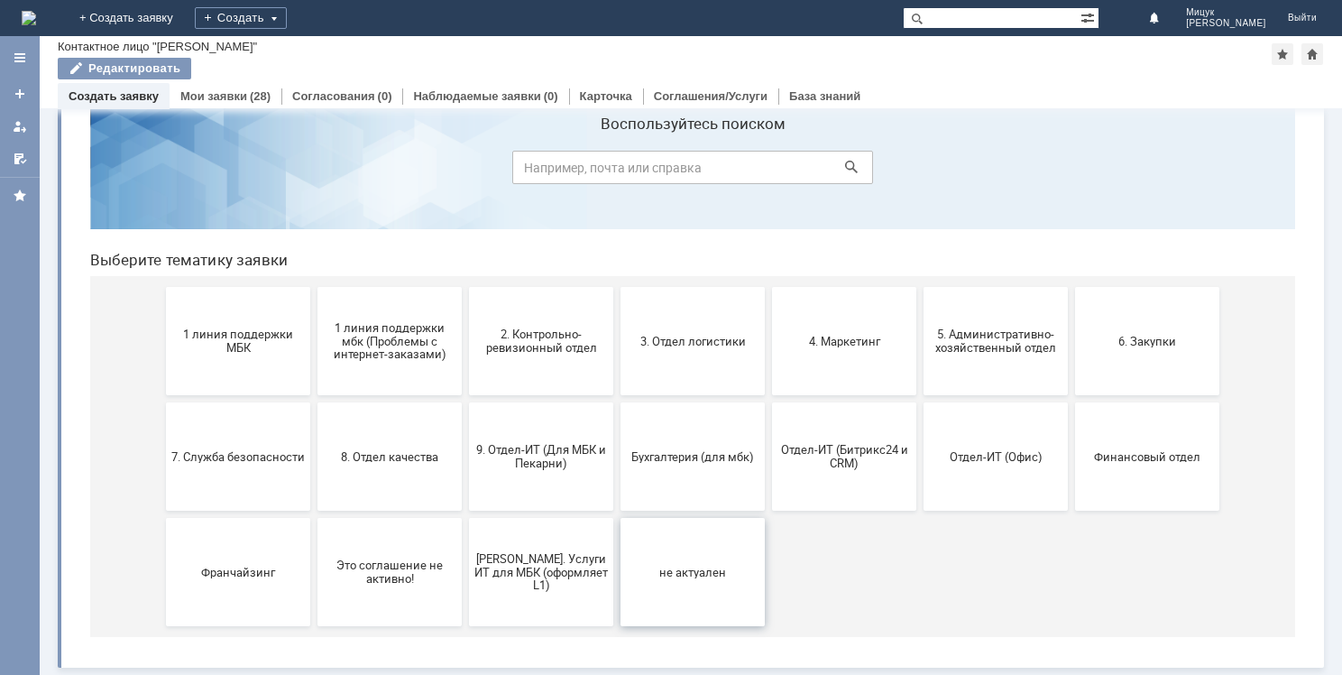
scroll to position [60, 0]
click at [695, 315] on button "3. Отдел логистики" at bounding box center [693, 341] width 144 height 108
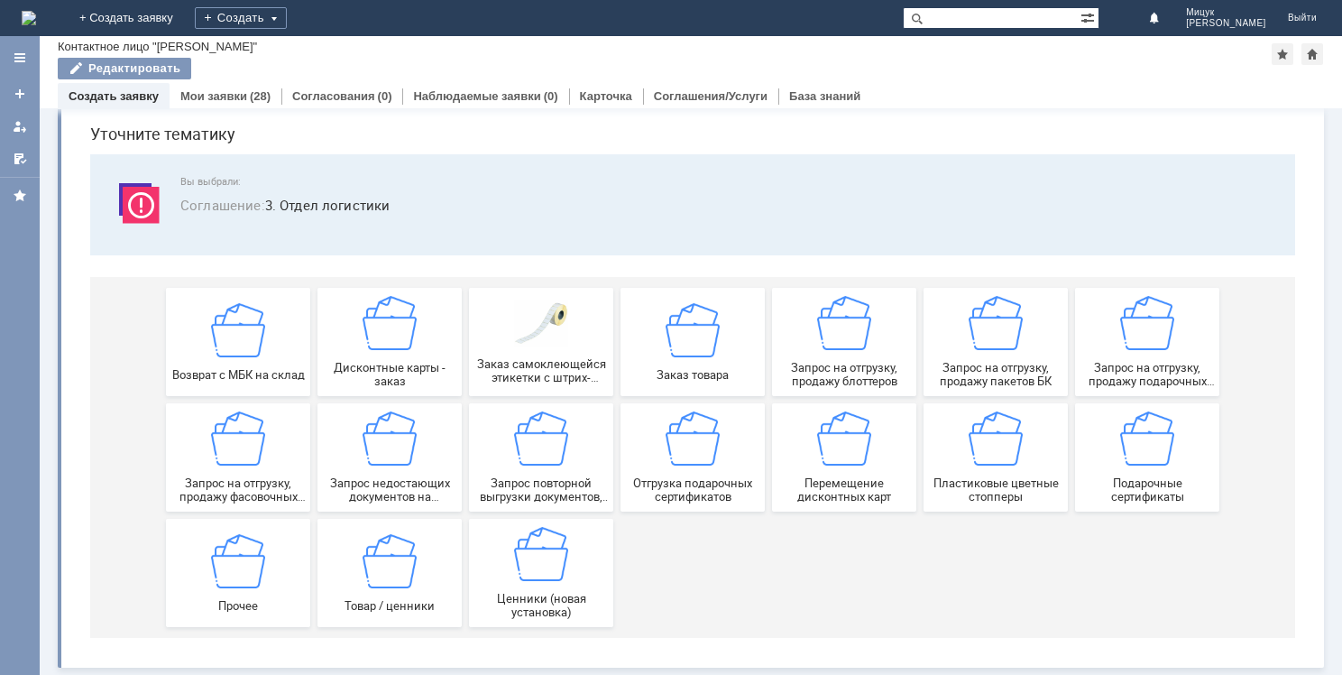
scroll to position [61, 0]
click at [985, 444] on img at bounding box center [996, 438] width 54 height 54
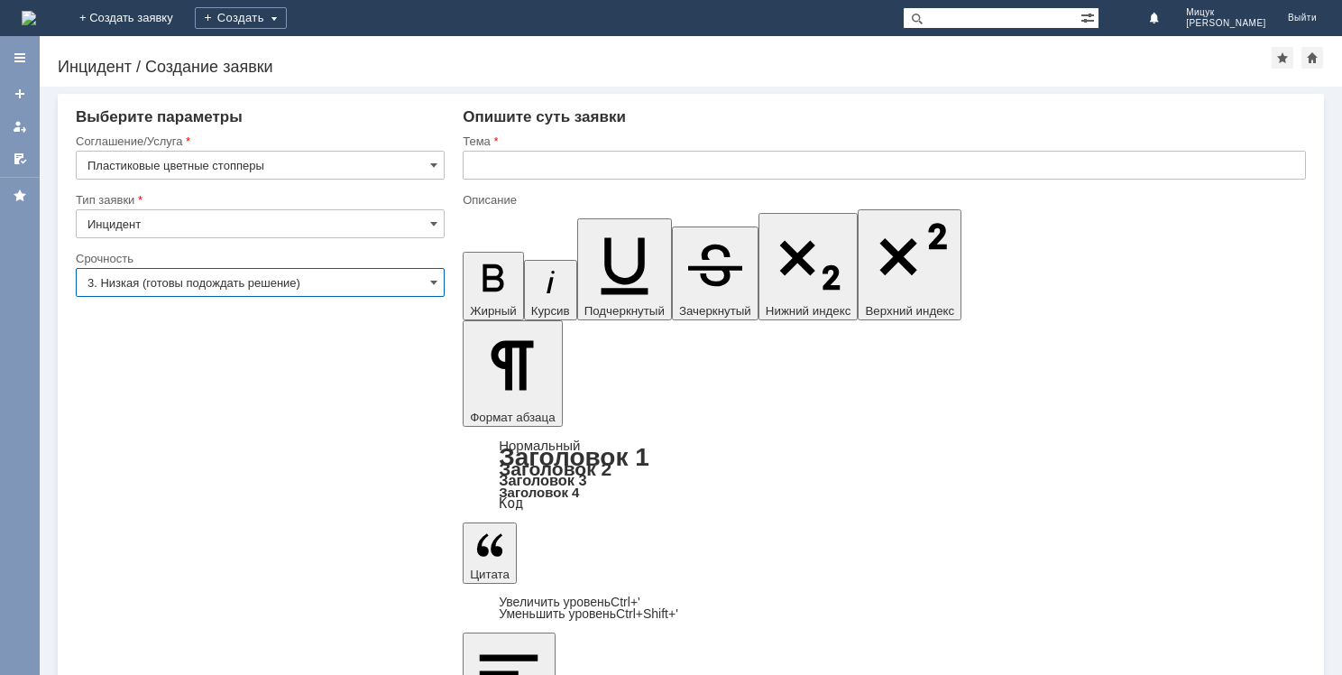
click at [202, 281] on input "3. Низкая (готовы подождать решение)" at bounding box center [260, 282] width 369 height 29
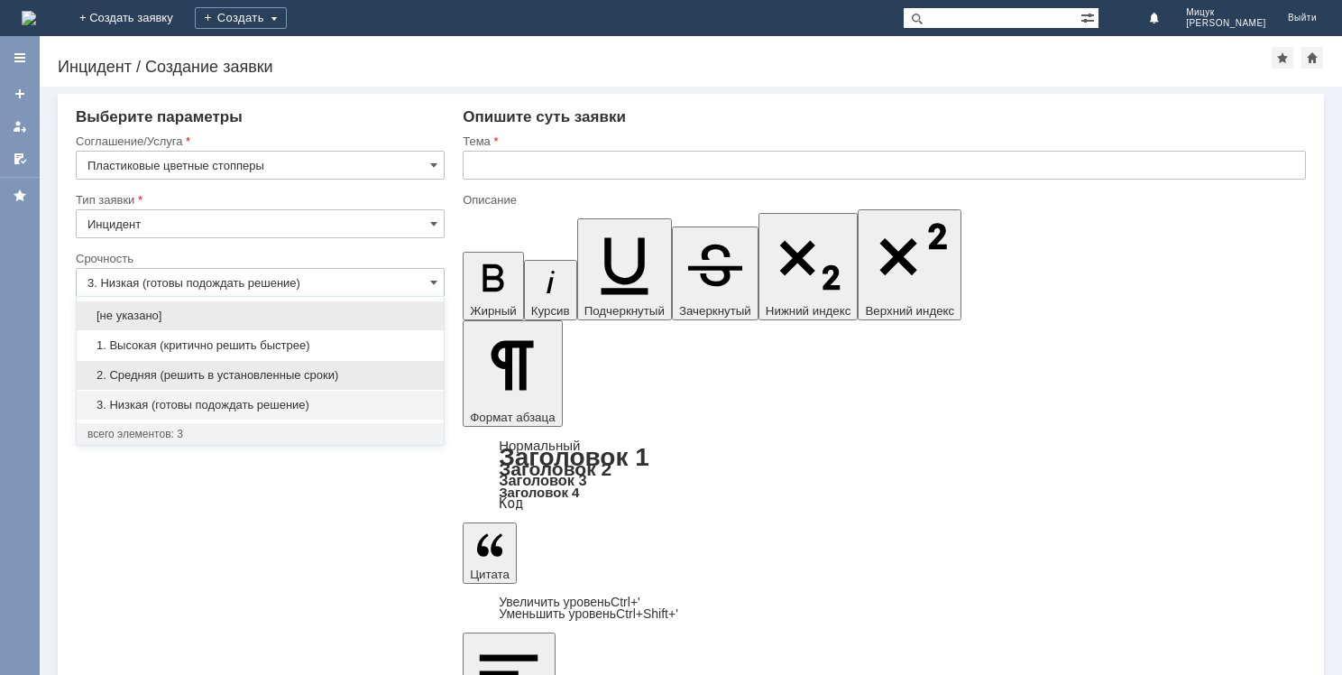
click at [213, 364] on div "2. Средняя (решить в установленные сроки)" at bounding box center [260, 375] width 367 height 29
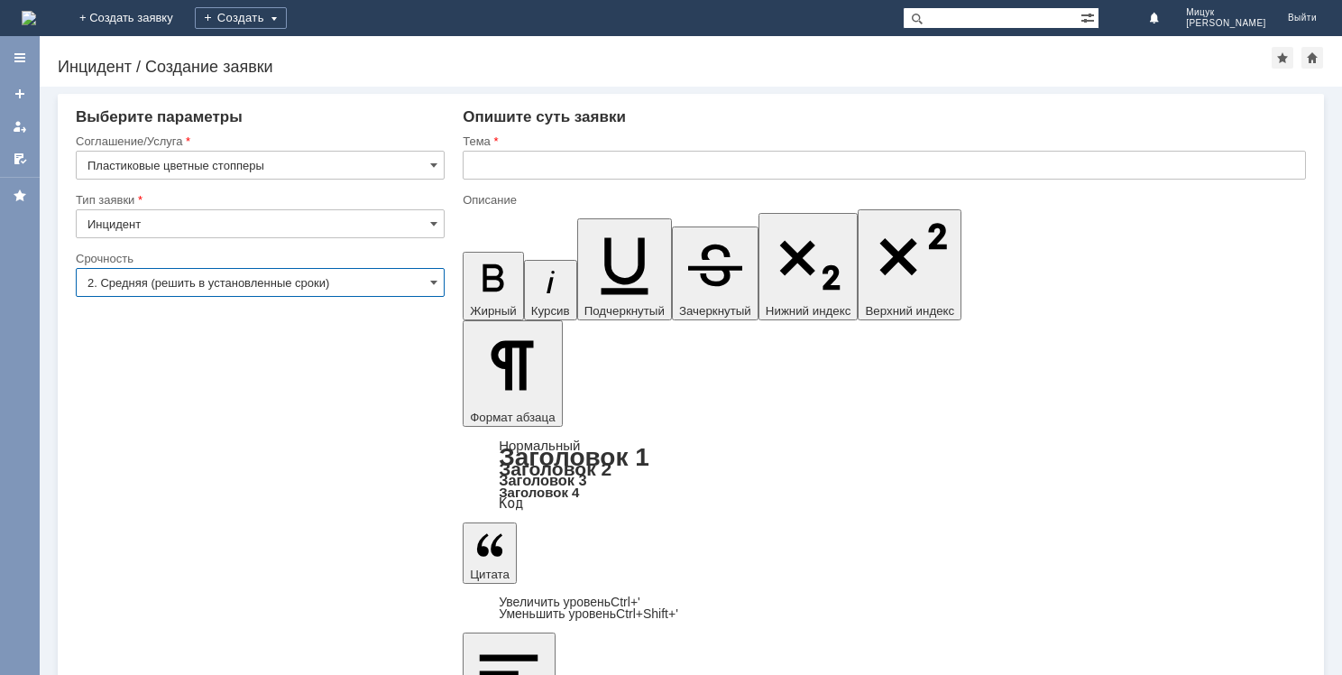
type input "2. Средняя (решить в установленные сроки)"
click at [520, 166] on input "text" at bounding box center [884, 165] width 843 height 29
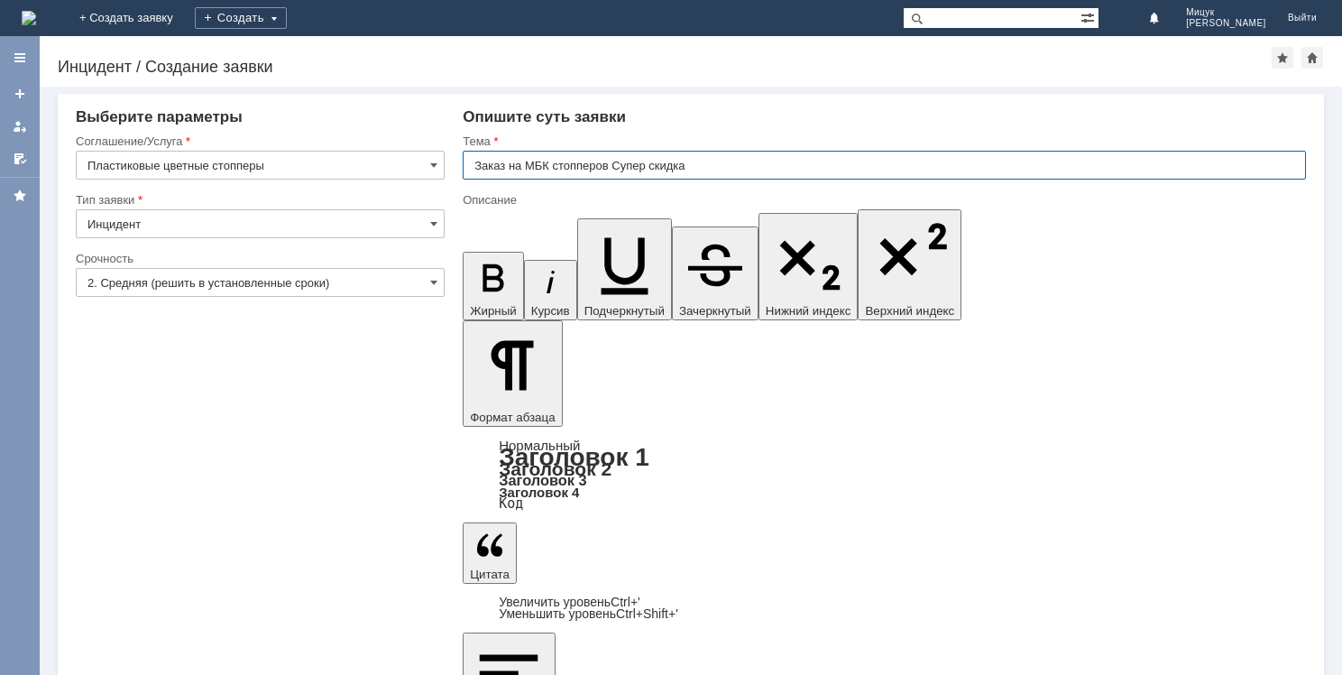
click at [613, 162] on input "Заказ на МБК стопперов Супер скидка" at bounding box center [884, 165] width 843 height 29
click at [714, 162] on input "Заказ на МБК стопперов "Супер скидка" at bounding box center [884, 165] width 843 height 29
type input "Заказ на МБК стопперов "Супер скидка""
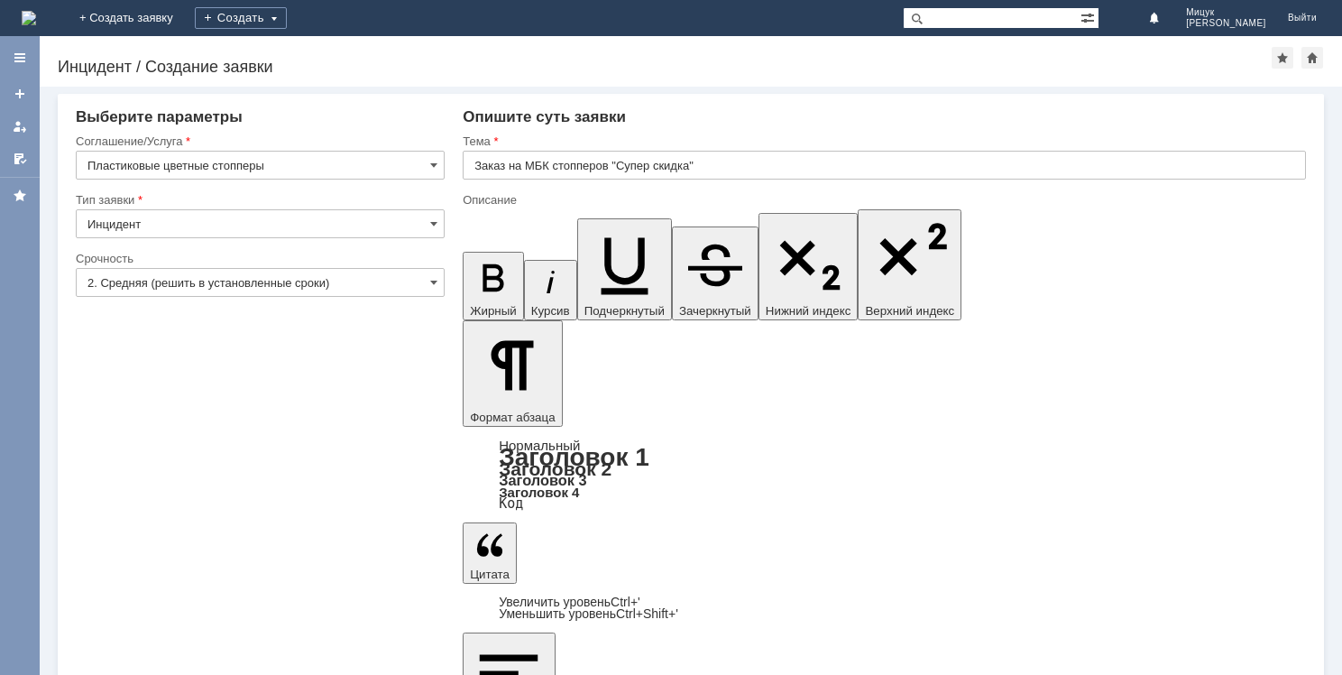
drag, startPoint x: 481, startPoint y: 5253, endPoint x: 891, endPoint y: 5262, distance: 410.5
copy div "Прошу прислать на МБК Брянск 3 стопперы "Супер скидка" - 100 шт."
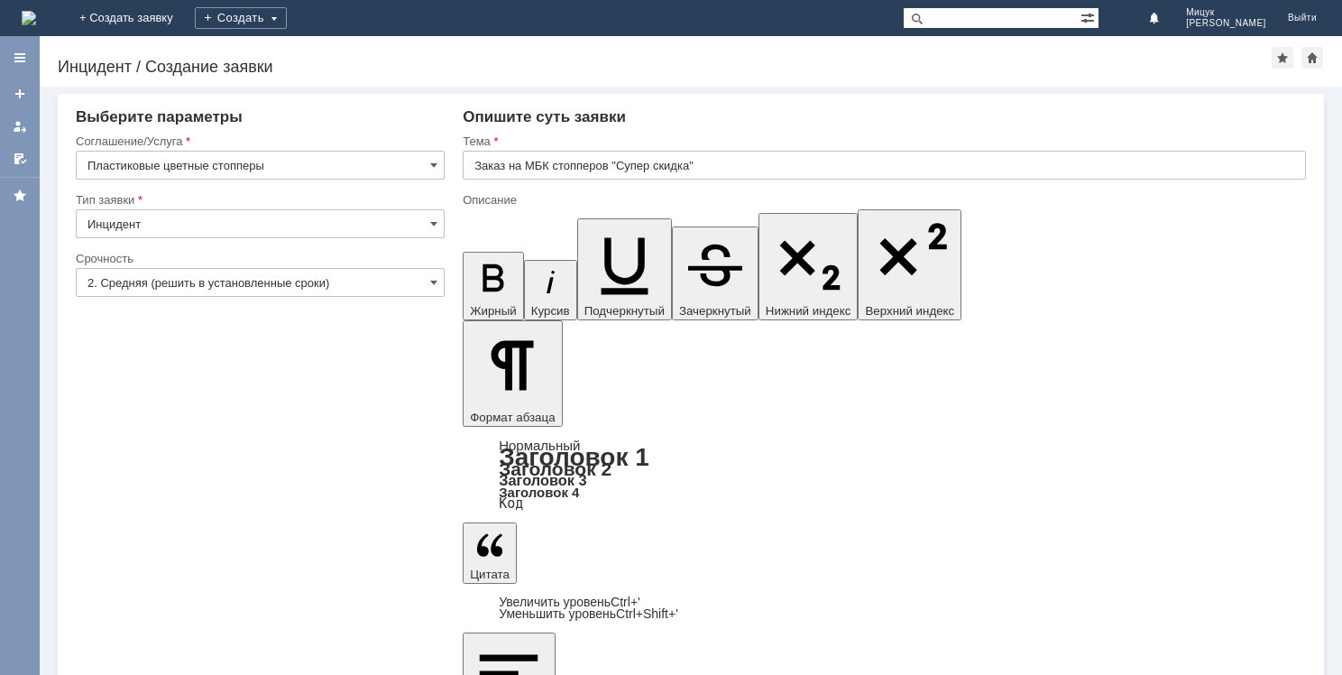
drag, startPoint x: 681, startPoint y: 5359, endPoint x: 1159, endPoint y: 5619, distance: 544.1
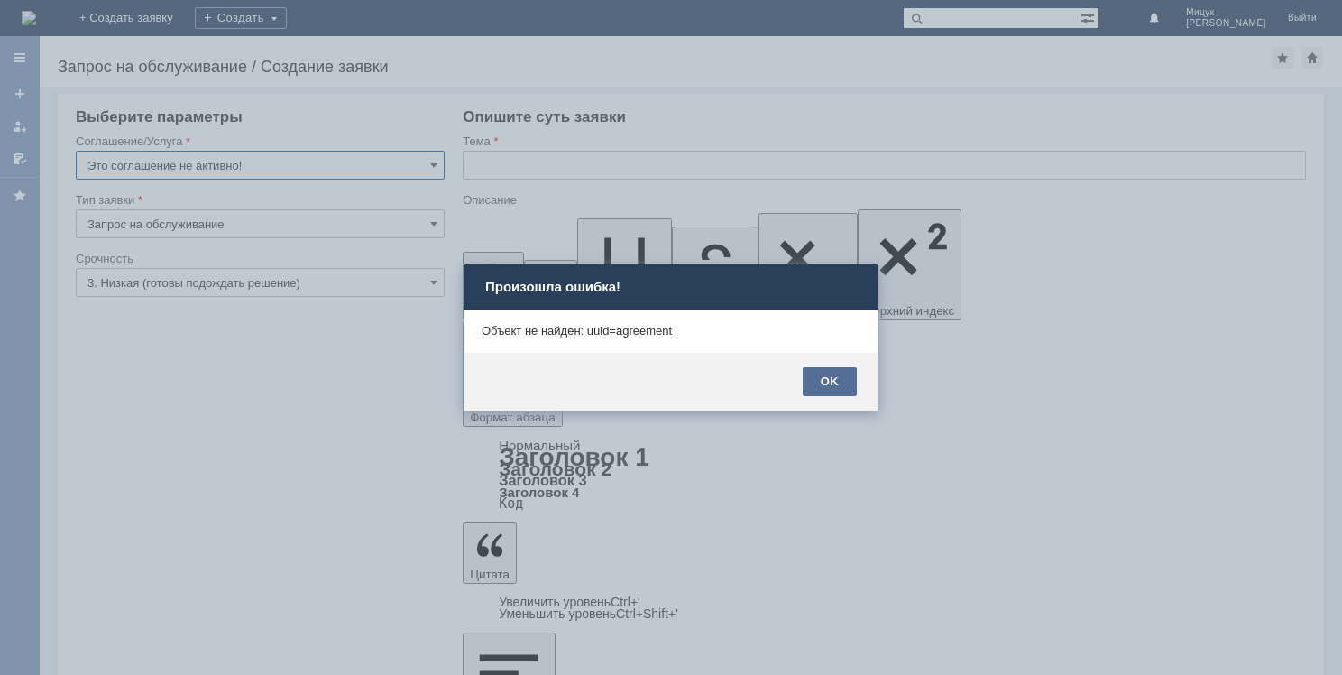
click at [841, 380] on div "OK" at bounding box center [830, 381] width 54 height 29
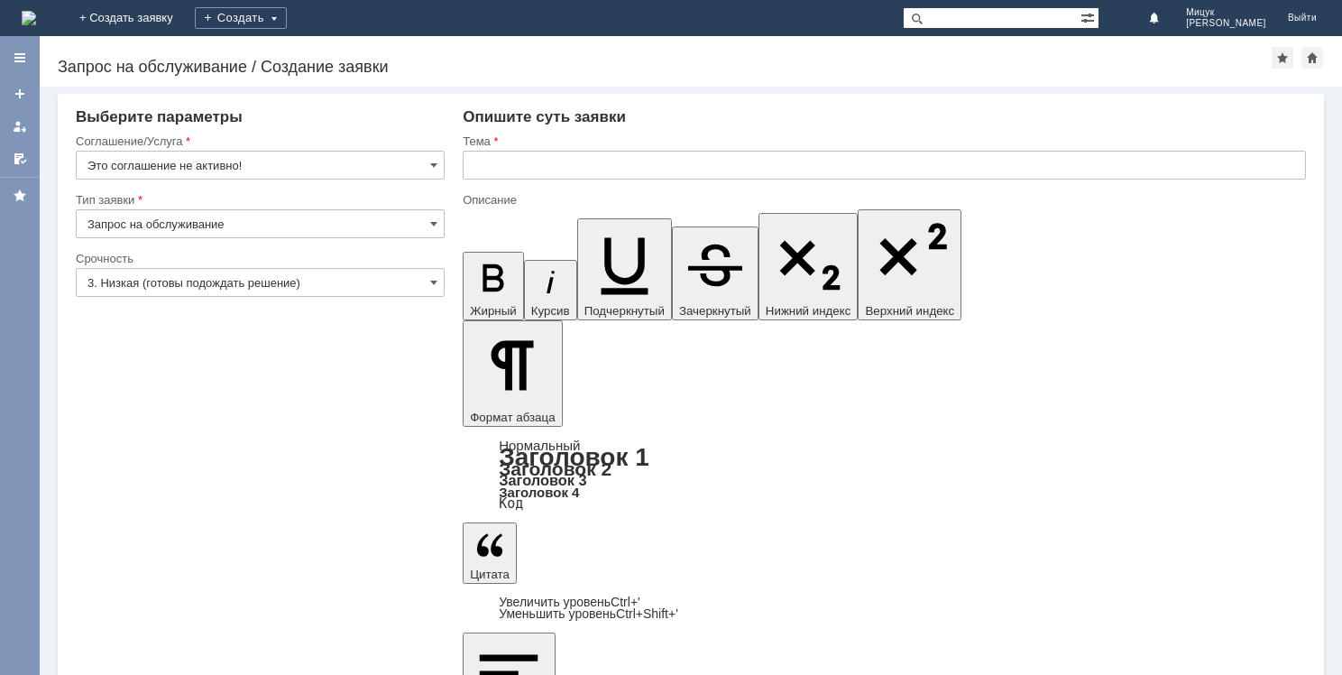
click at [244, 278] on input "3. Низкая (готовы подождать решение)" at bounding box center [260, 282] width 369 height 29
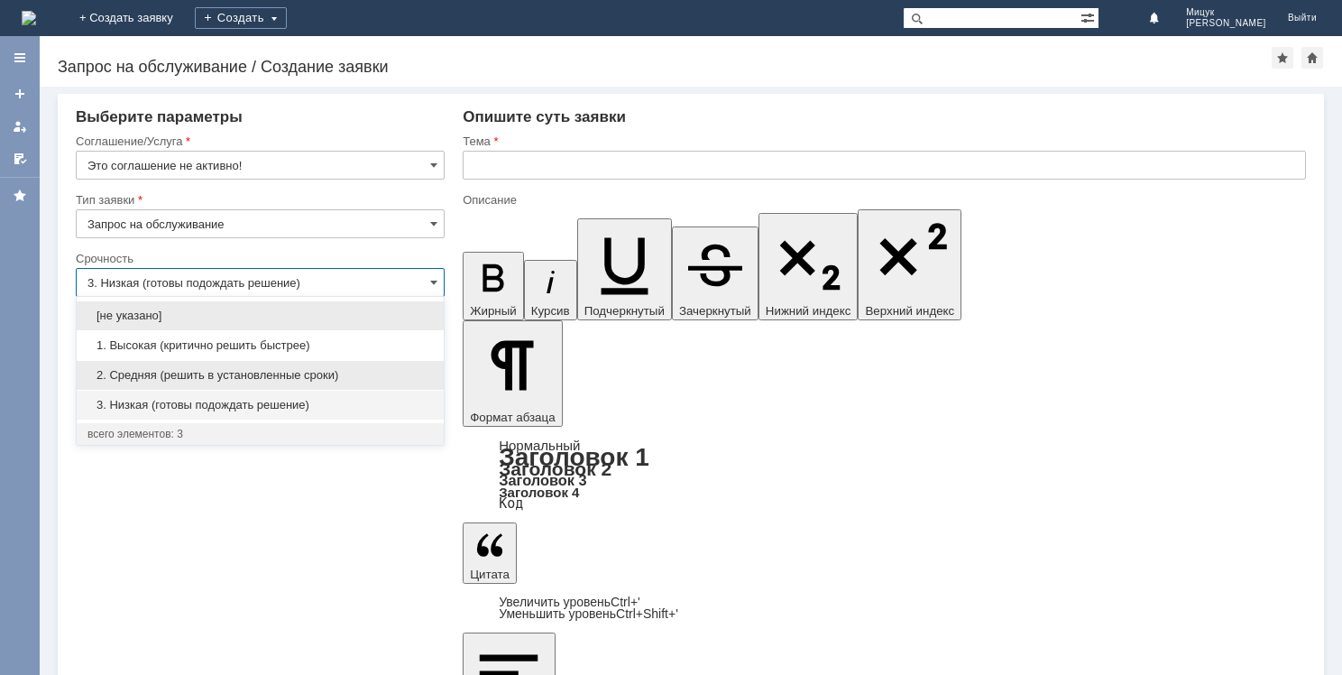
click at [218, 368] on span "2. Средняя (решить в установленные сроки)" at bounding box center [260, 375] width 345 height 14
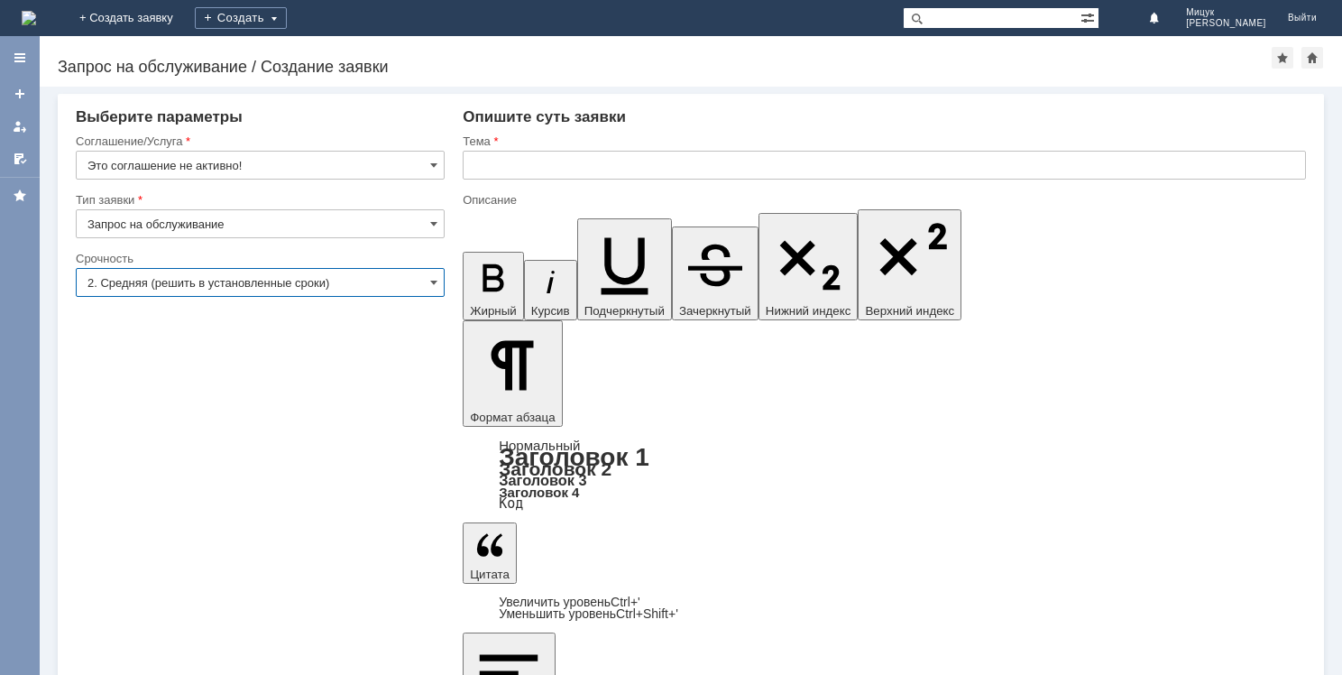
type input "2. Средняя (решить в установленные сроки)"
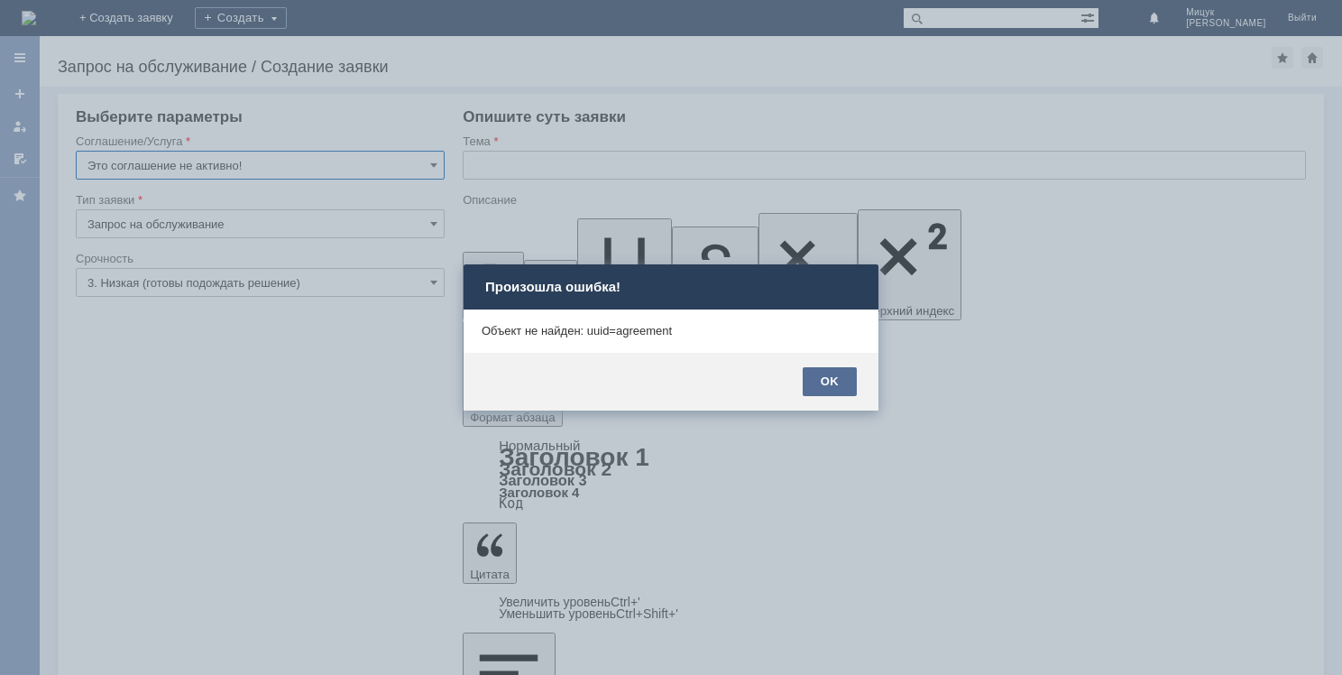
click at [822, 379] on div "OK" at bounding box center [830, 381] width 54 height 29
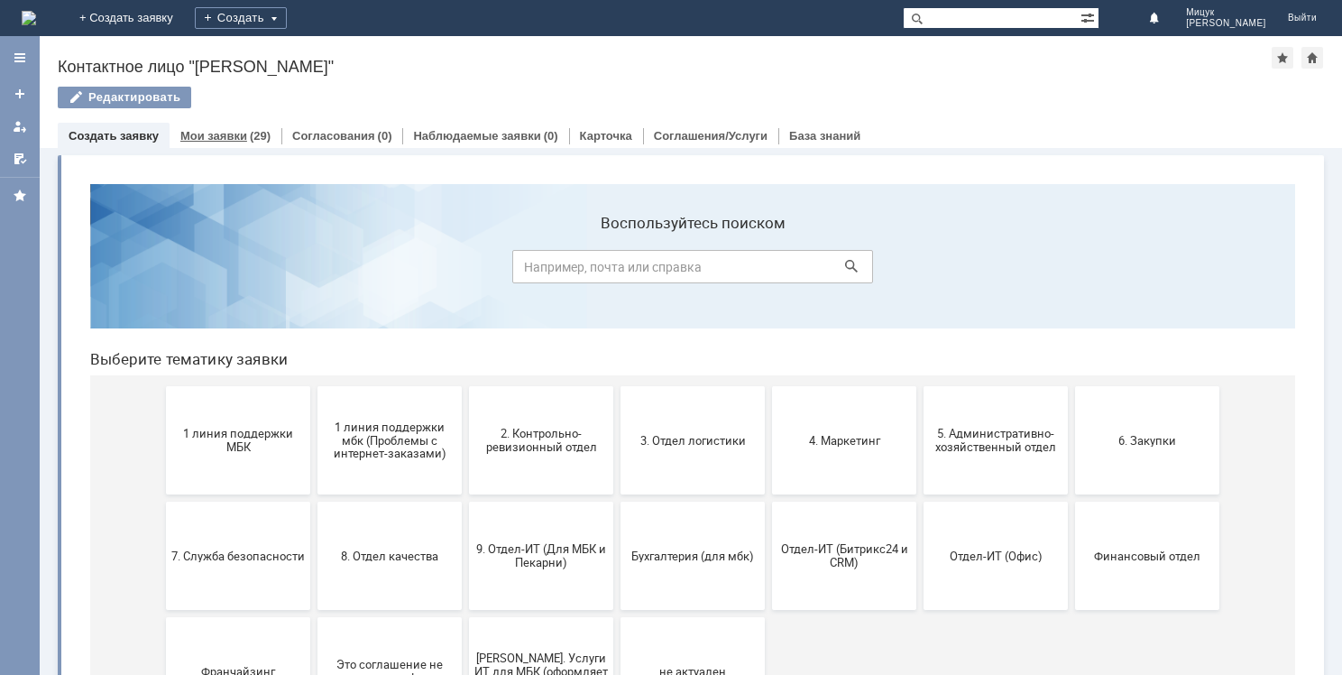
click at [241, 133] on link "Мои заявки" at bounding box center [213, 136] width 67 height 14
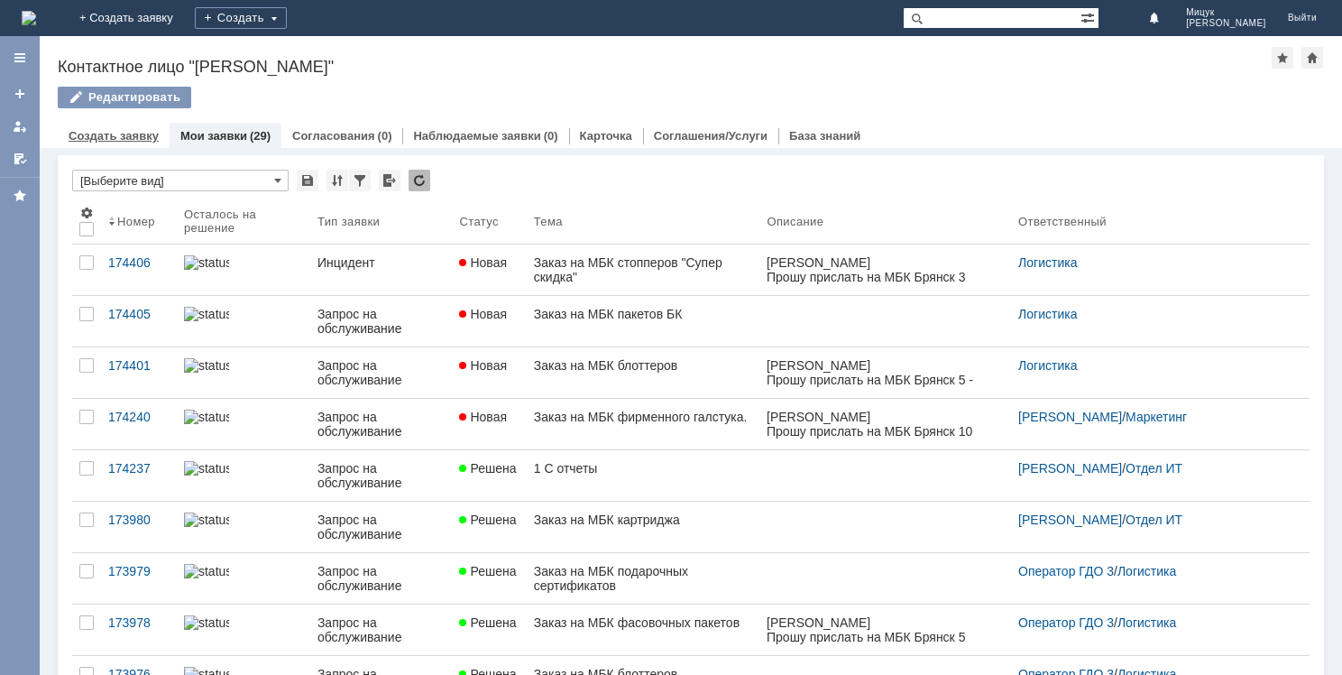
click at [130, 132] on link "Создать заявку" at bounding box center [114, 136] width 90 height 14
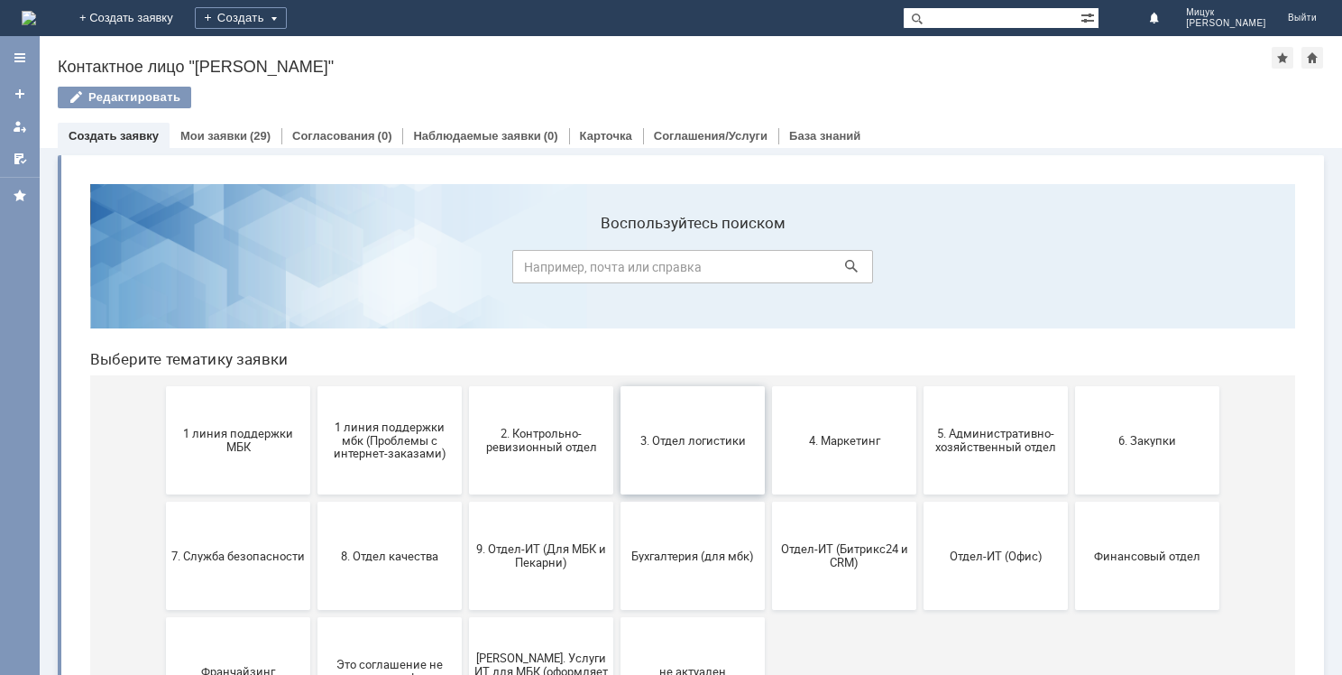
click at [685, 437] on span "3. Отдел логистики" at bounding box center [693, 440] width 134 height 14
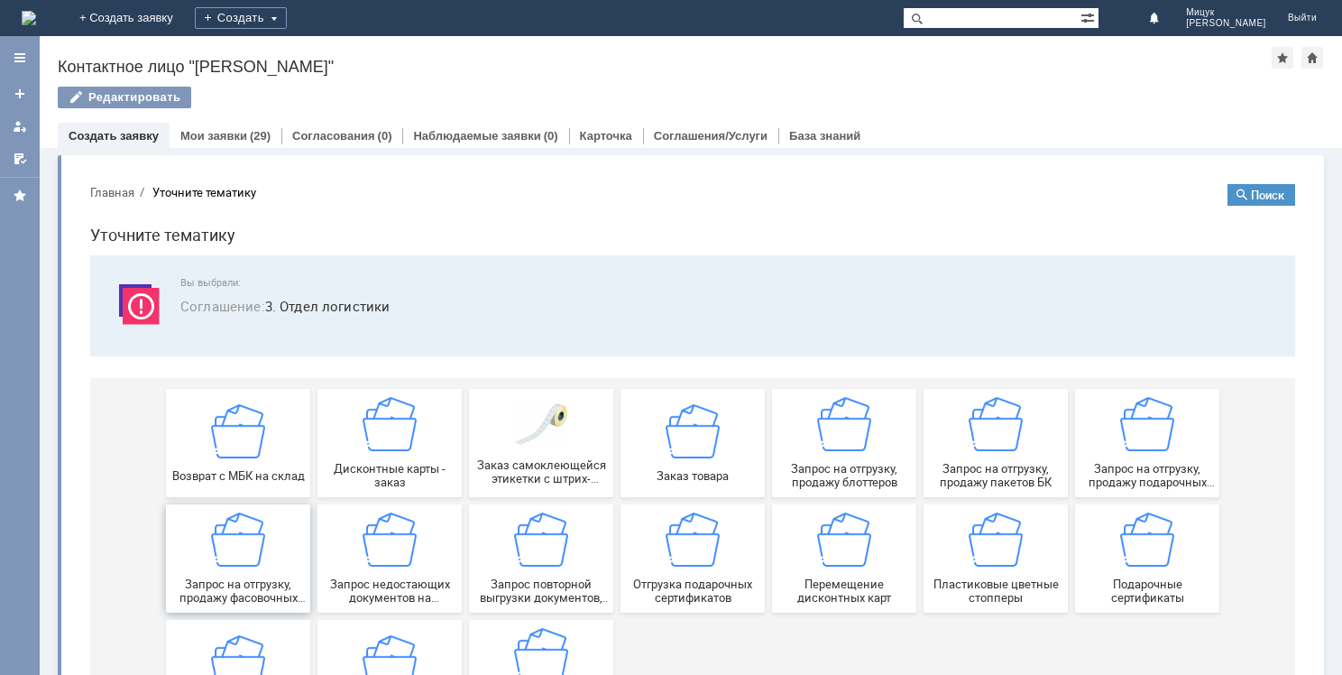
click at [229, 554] on img at bounding box center [238, 539] width 54 height 54
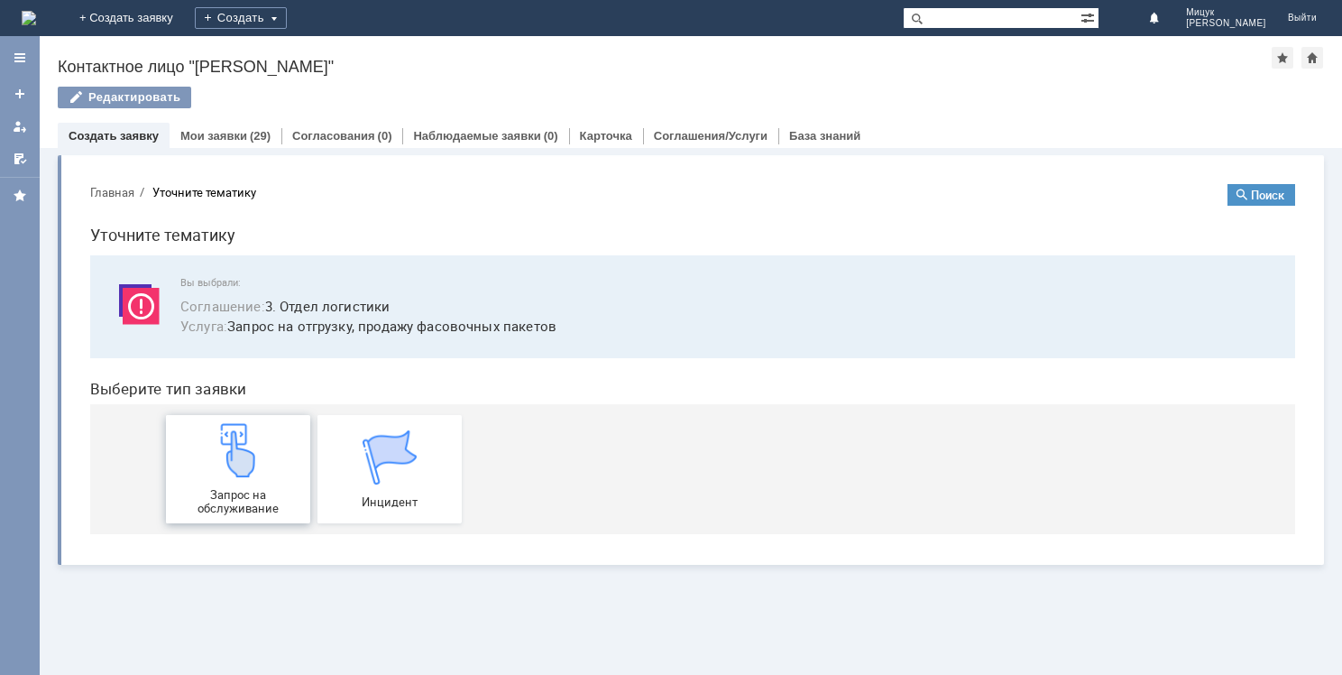
click at [238, 474] on img at bounding box center [238, 450] width 54 height 54
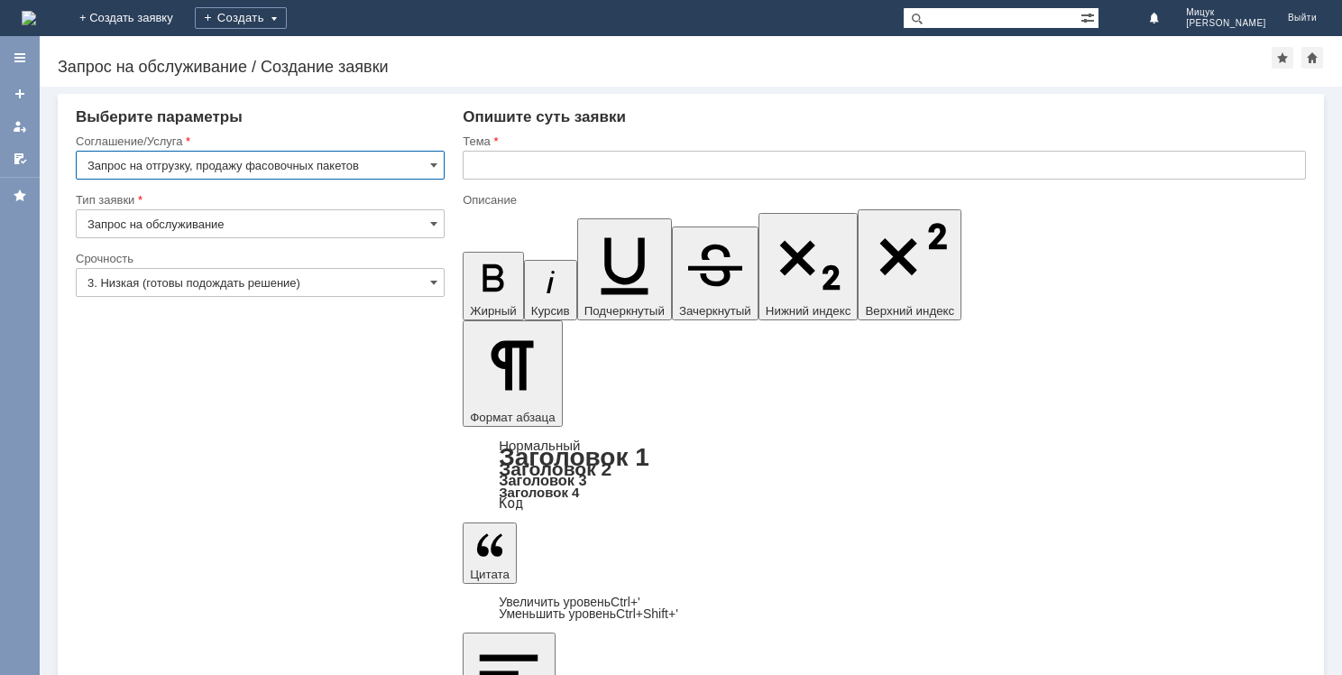
click at [245, 288] on input "3. Низкая (готовы подождать решение)" at bounding box center [260, 282] width 369 height 29
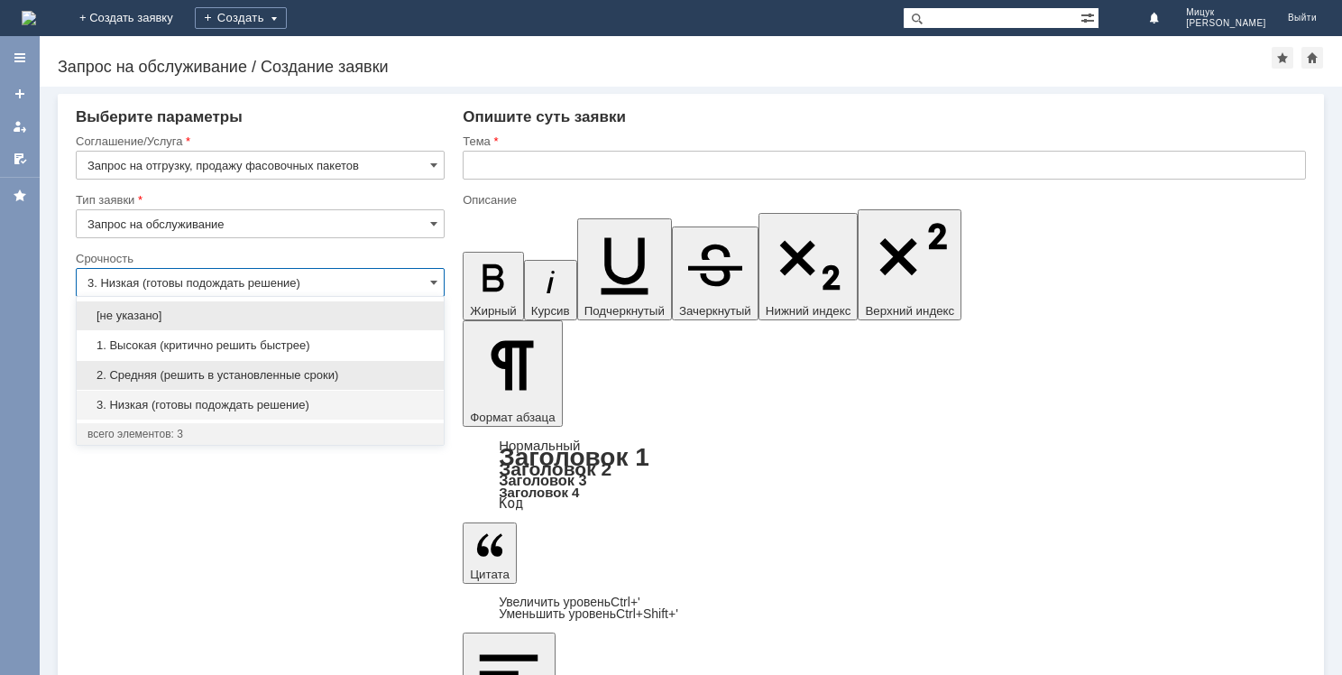
click at [253, 375] on span "2. Средняя (решить в установленные сроки)" at bounding box center [260, 375] width 345 height 14
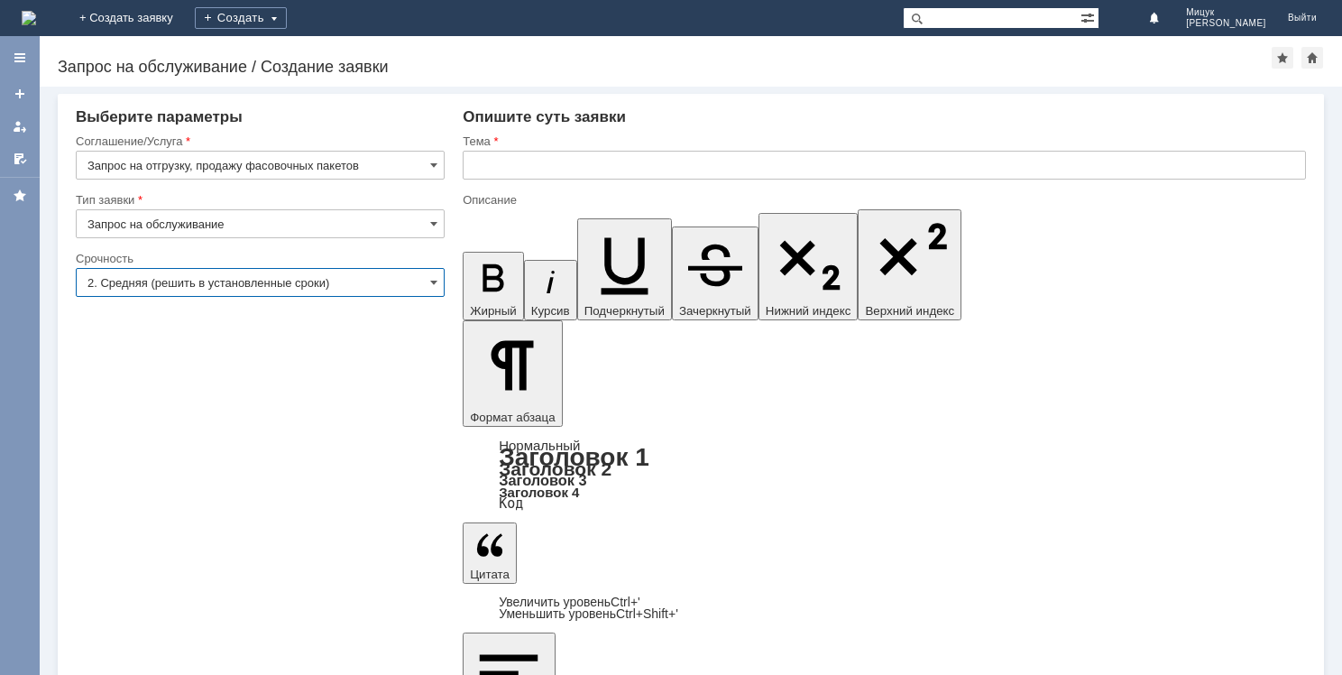
type input "2. Средняя (решить в установленные сроки)"
click at [520, 166] on input "text" at bounding box center [884, 165] width 843 height 29
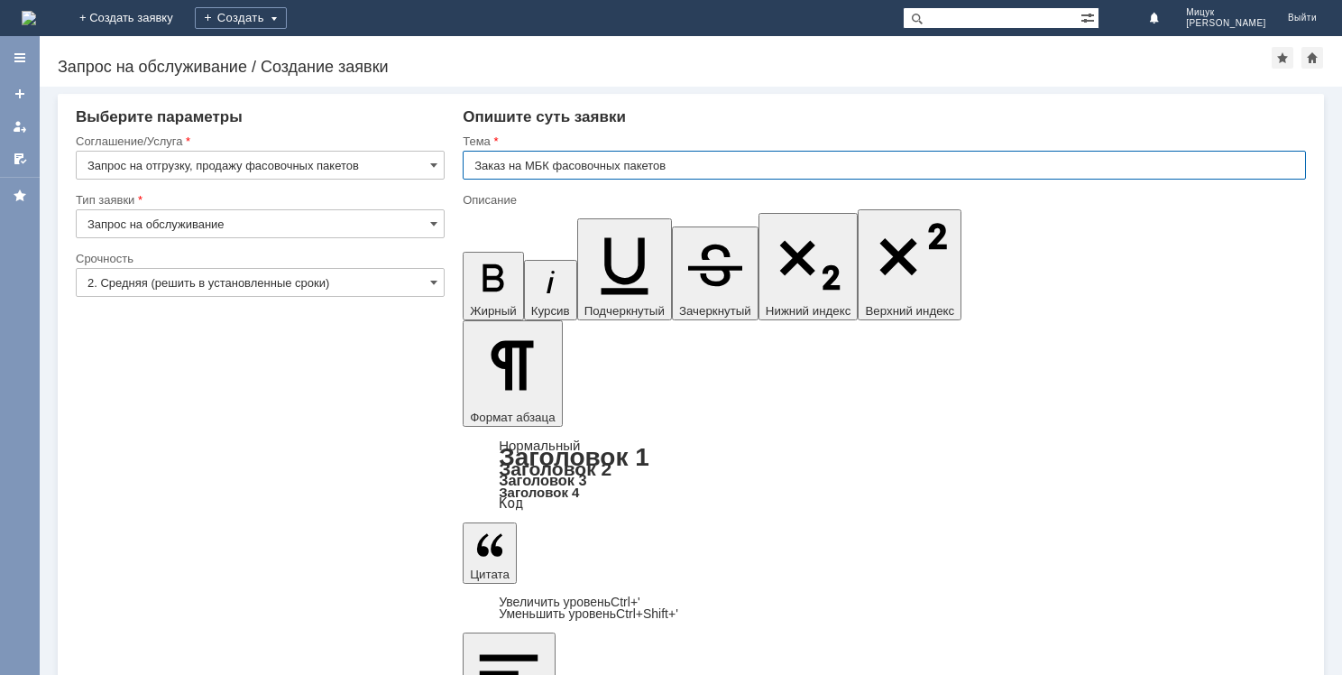
type input "Заказ на МБК фасовочных пакетов"
